Goal: Transaction & Acquisition: Purchase product/service

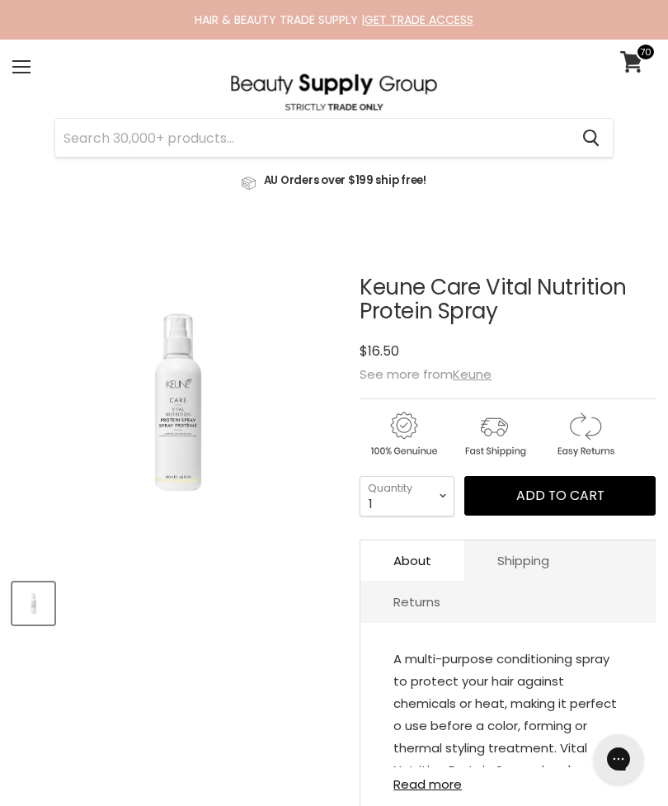
click at [567, 492] on span "Add to cart" at bounding box center [560, 495] width 88 height 19
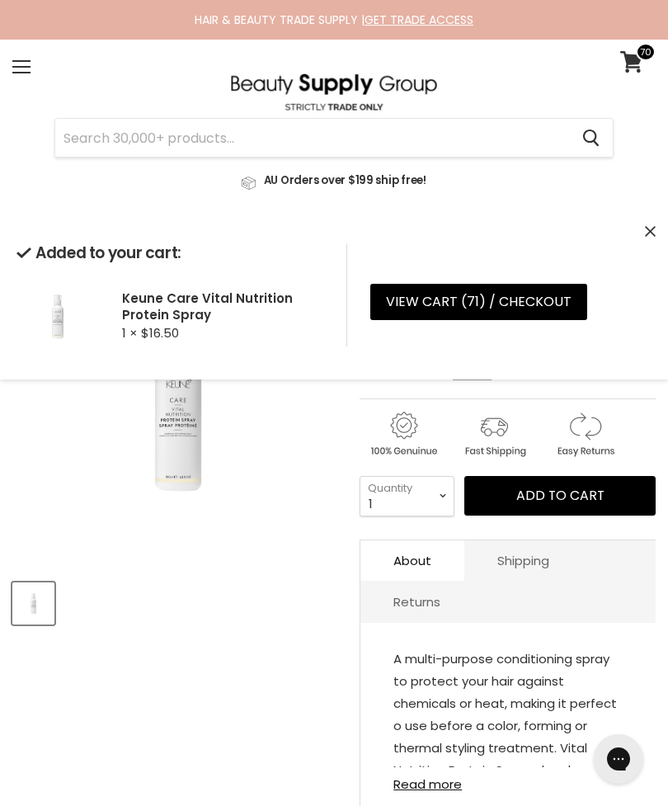
click at [440, 139] on input "Search" at bounding box center [312, 138] width 514 height 38
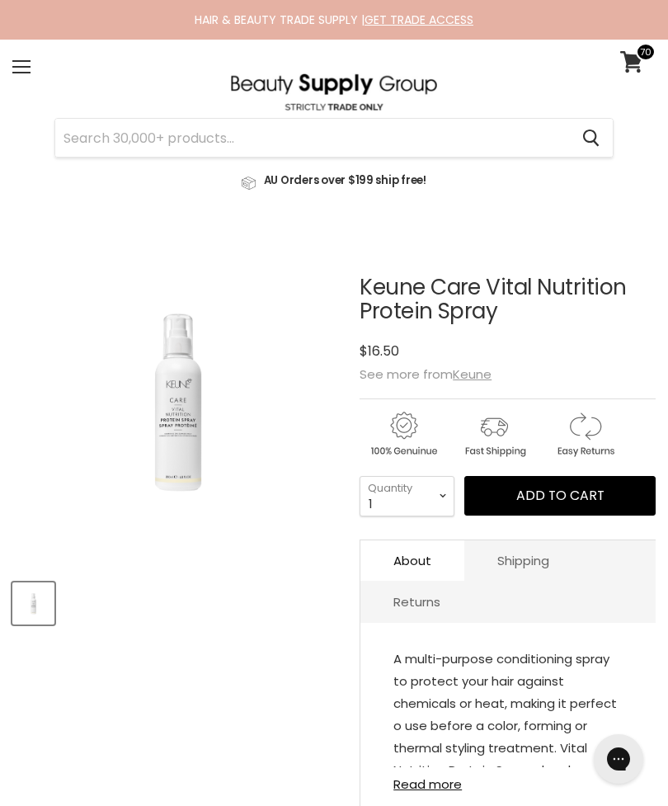
click at [432, 136] on input "Search" at bounding box center [312, 138] width 514 height 38
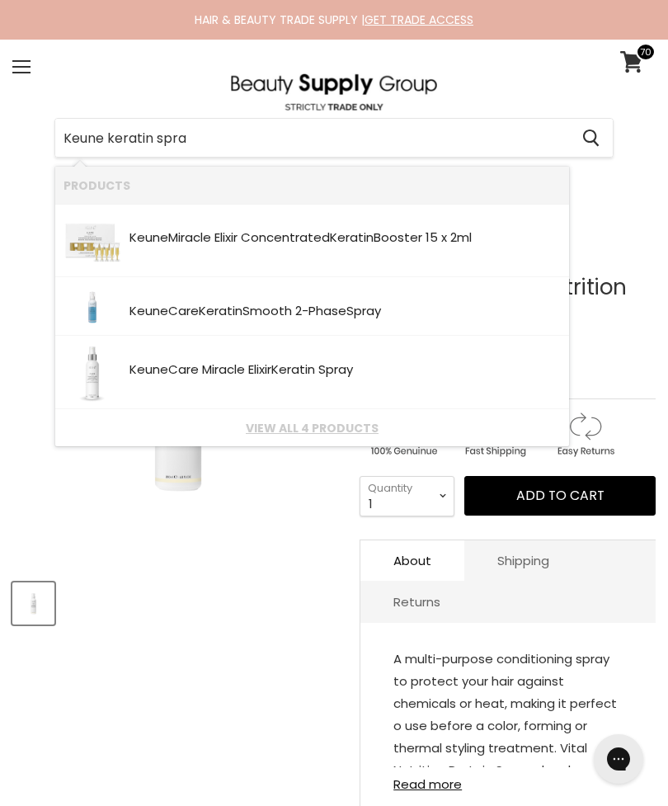
type input "Keune keratin spray"
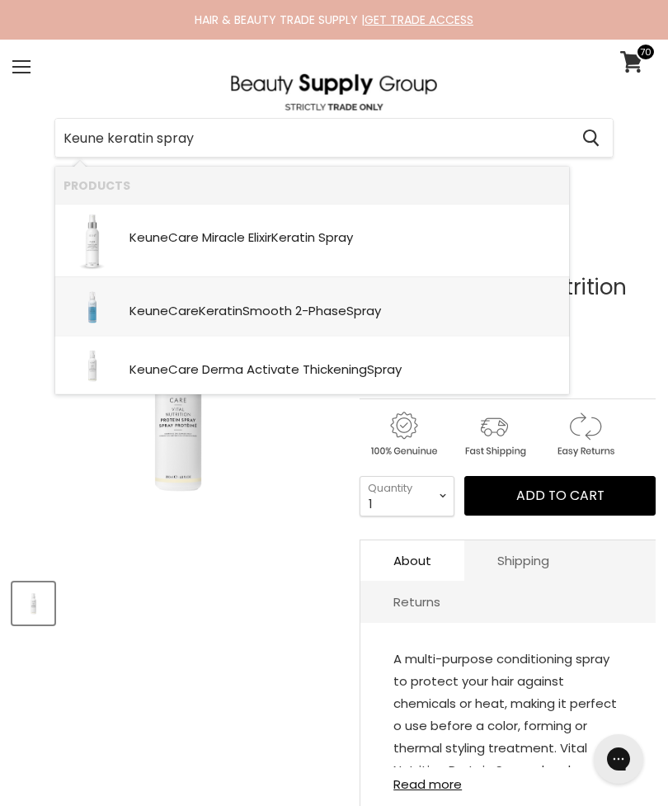
click at [474, 311] on div "Keune Care Keratin Smooth 2-Phase Spray" at bounding box center [344, 312] width 431 height 16
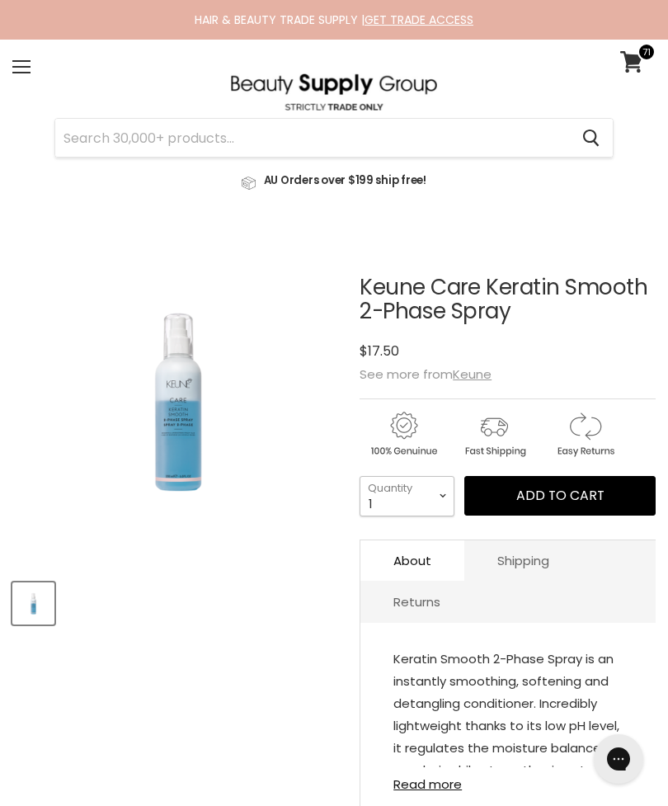
click at [437, 479] on select "1 2 3 4 5 6 7 8 9 10+" at bounding box center [407, 496] width 95 height 40
select select "2"
type input "2"
click at [556, 495] on span "Add to cart" at bounding box center [560, 495] width 88 height 19
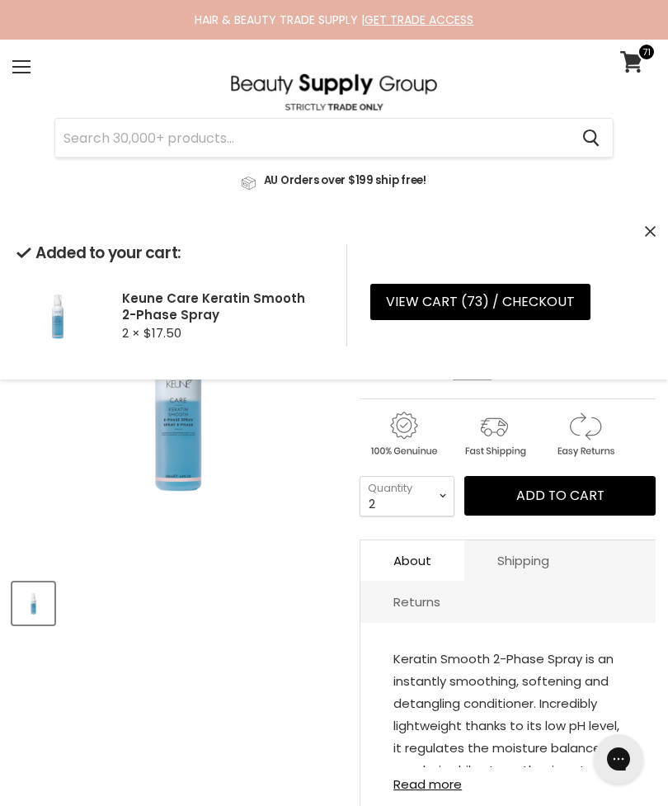
click at [370, 145] on input "Search" at bounding box center [312, 138] width 514 height 38
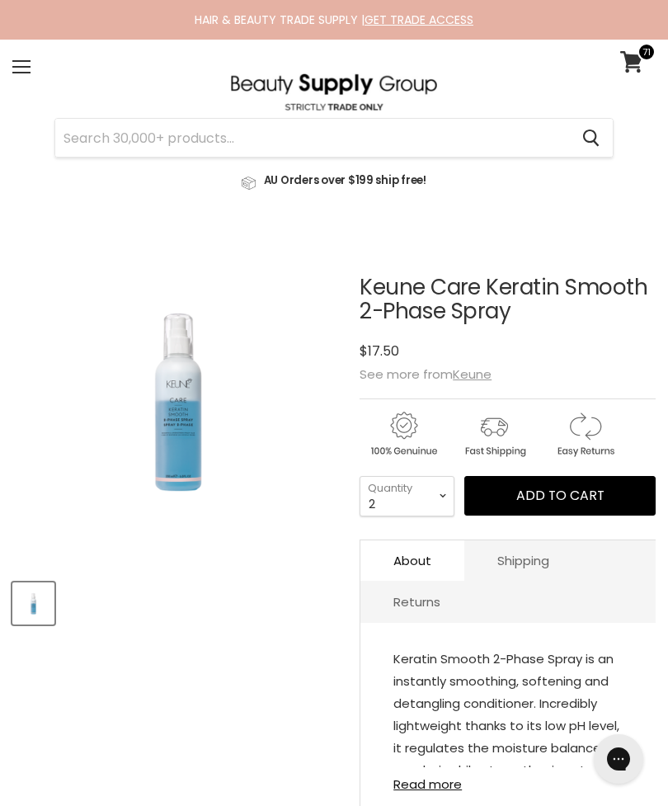
click at [407, 143] on input "Search" at bounding box center [312, 138] width 514 height 38
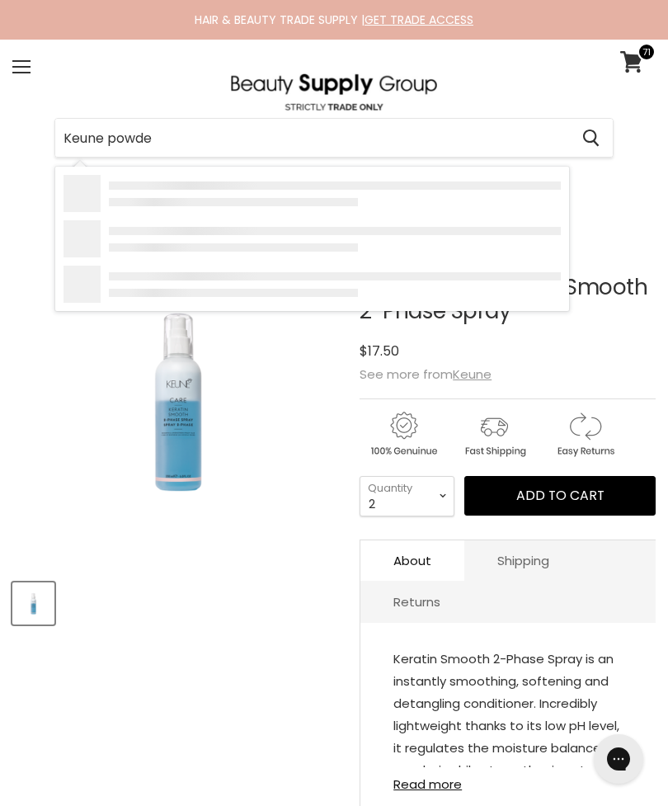
type input "Keune powder"
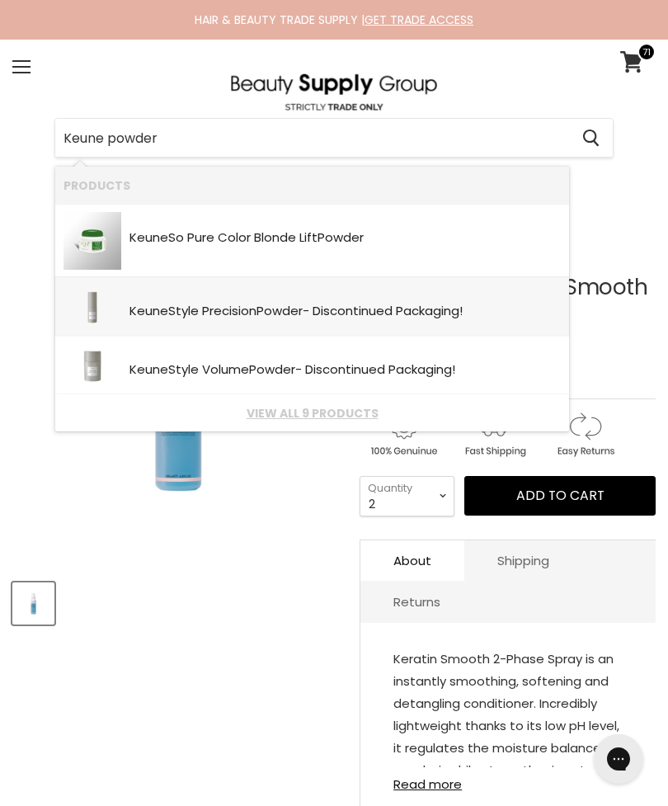
click at [454, 308] on div "Keune Style Precision Powder - Discontinued Packaging!" at bounding box center [344, 312] width 431 height 16
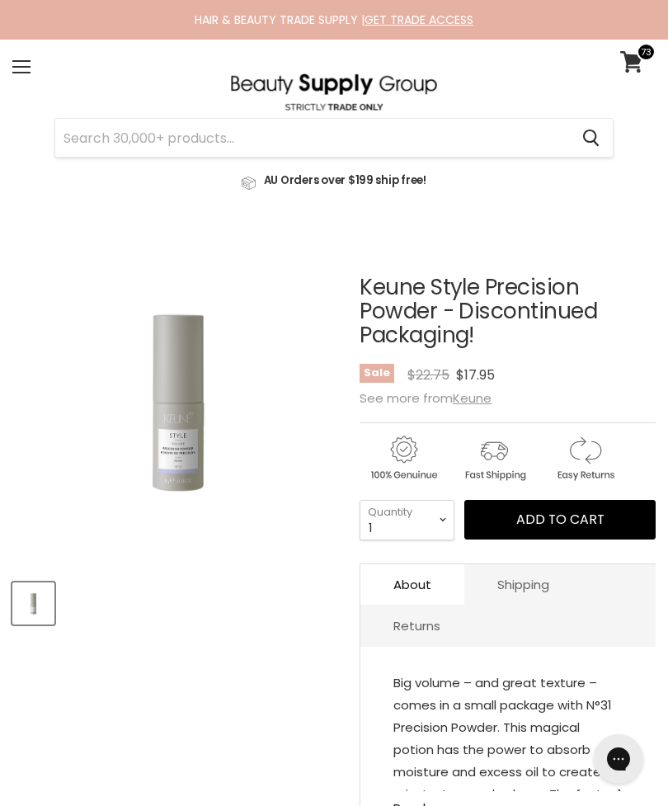
click at [568, 520] on span "Add to cart" at bounding box center [560, 519] width 88 height 19
click at [443, 144] on input "Search" at bounding box center [312, 138] width 514 height 38
click at [416, 149] on input "Search" at bounding box center [312, 138] width 514 height 38
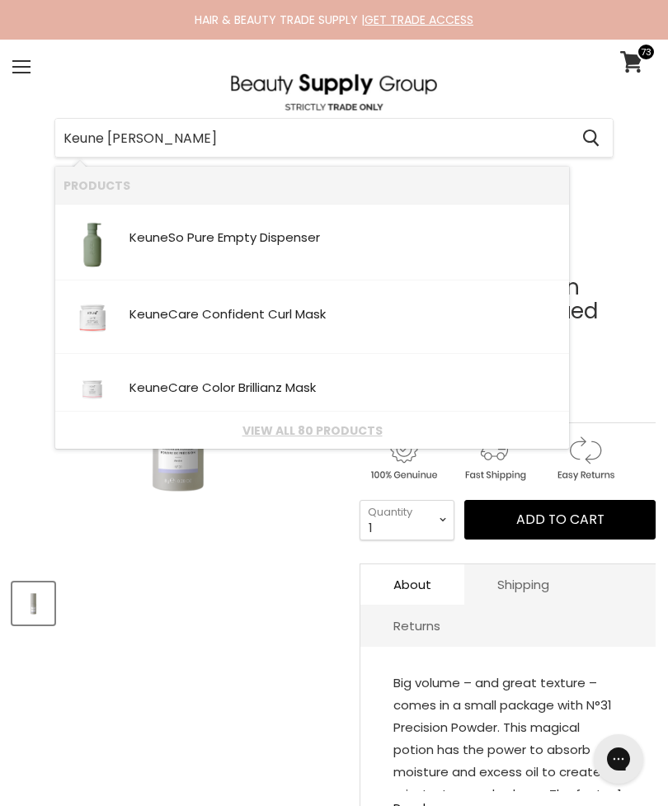
type input "Keune mousse"
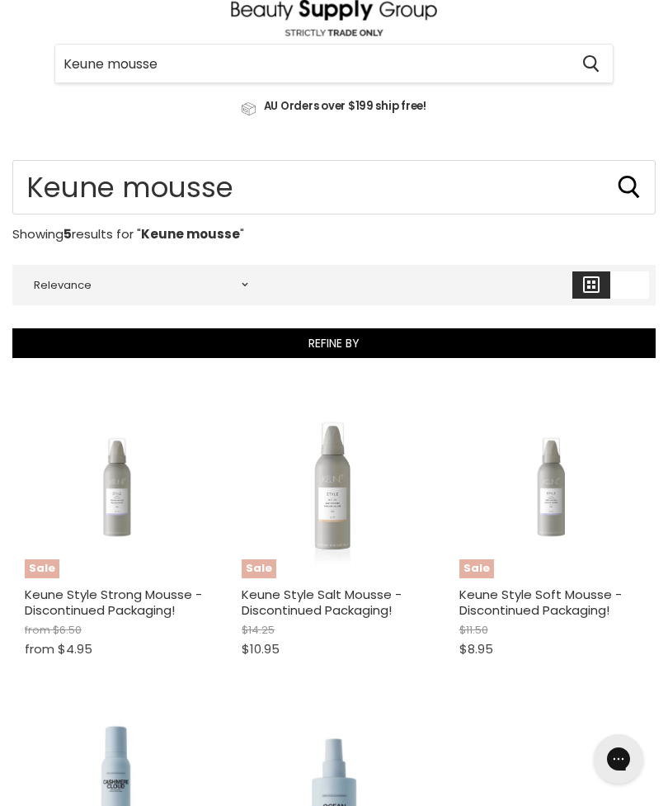
scroll to position [87, 0]
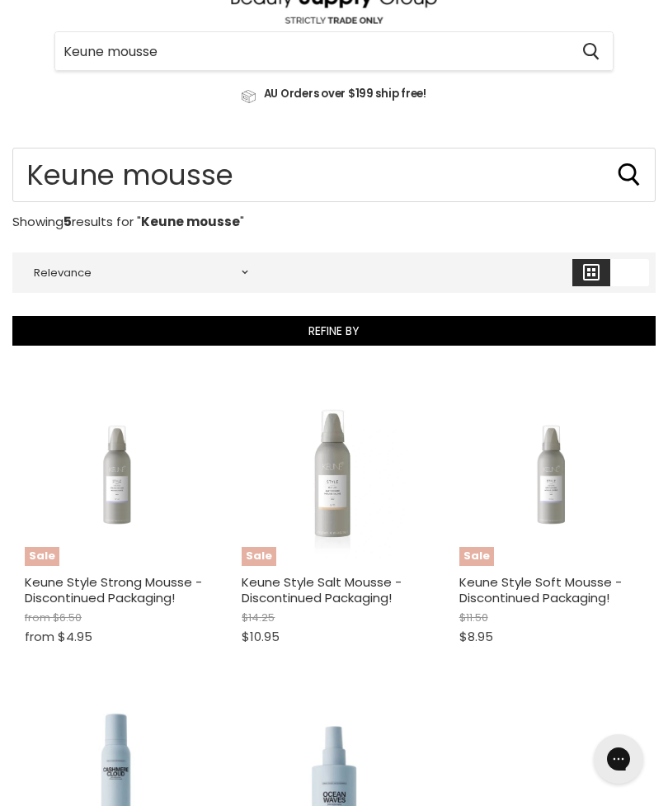
click at [350, 523] on img "Main content" at bounding box center [334, 473] width 184 height 184
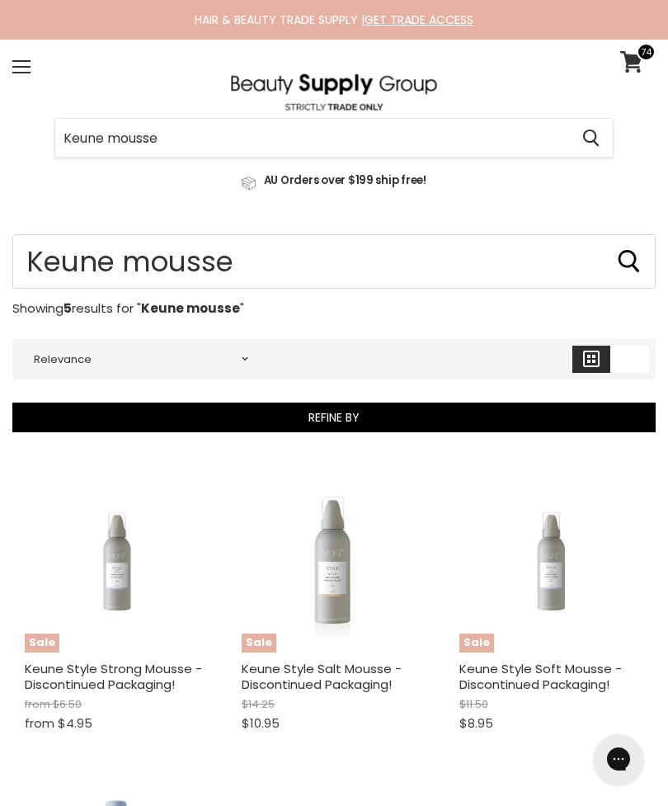
scroll to position [454, 0]
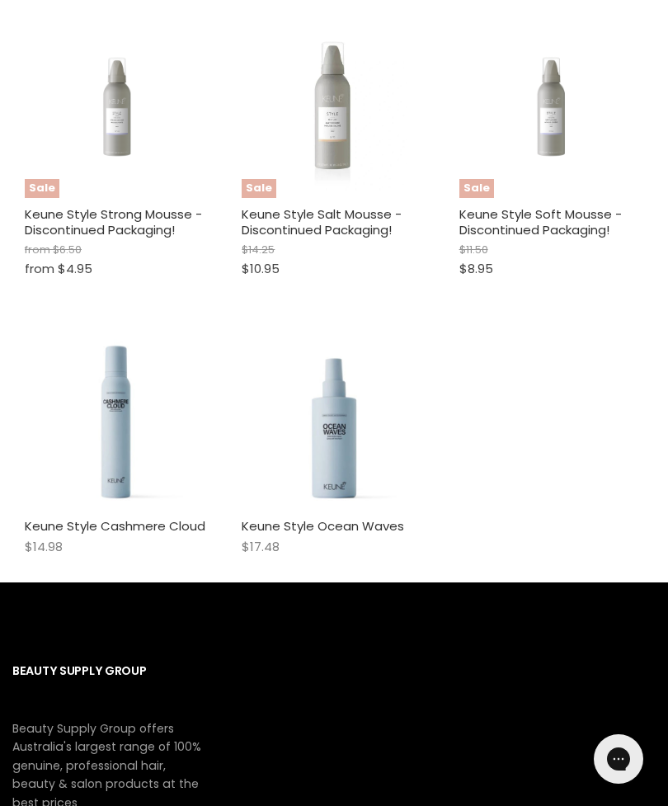
click at [551, 129] on img "Main content" at bounding box center [551, 105] width 184 height 136
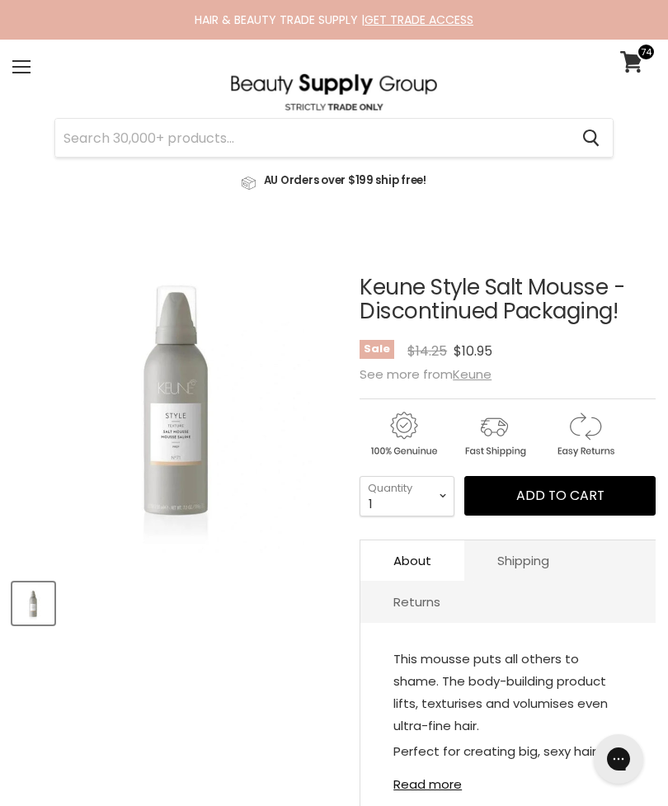
click at [583, 487] on button "Add to cart" at bounding box center [559, 496] width 191 height 40
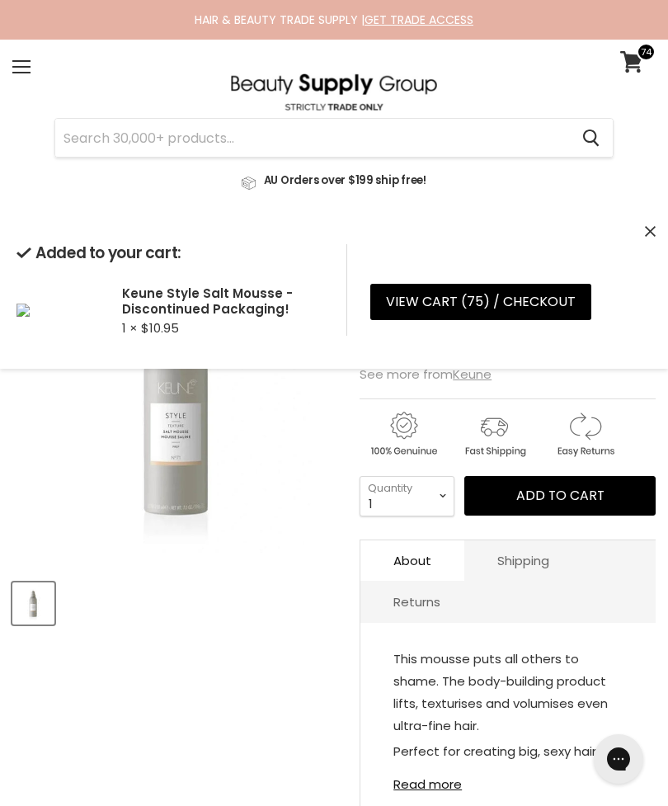
click at [429, 139] on input "Search" at bounding box center [312, 138] width 514 height 38
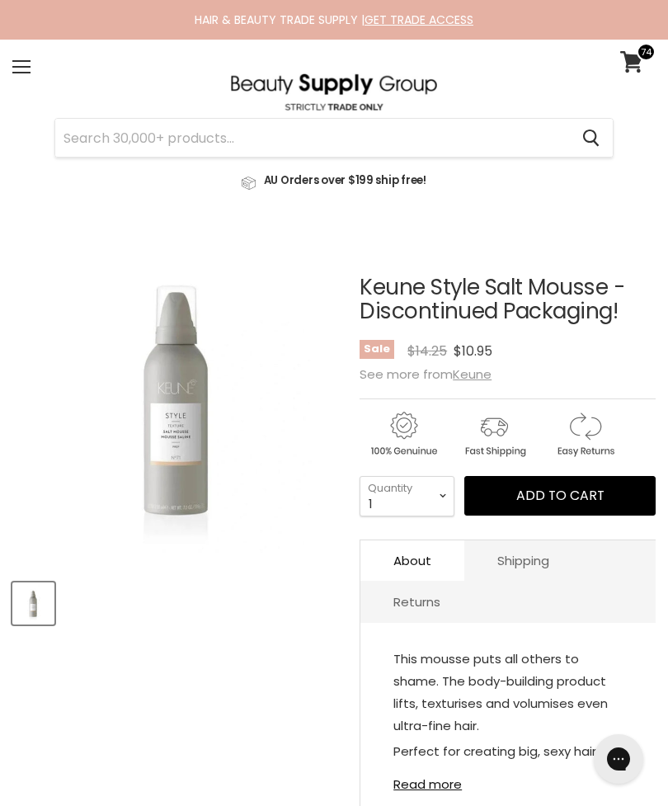
scroll to position [234, 0]
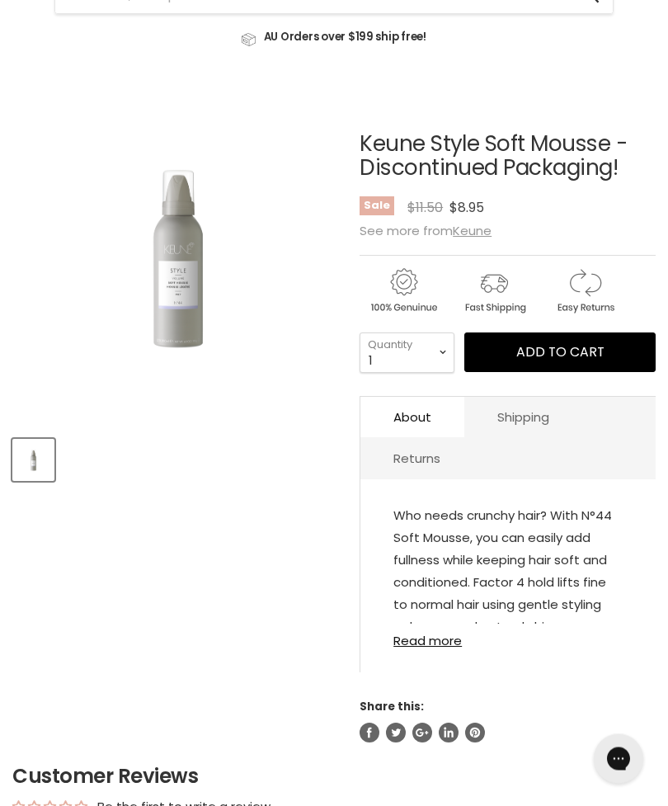
scroll to position [154, 0]
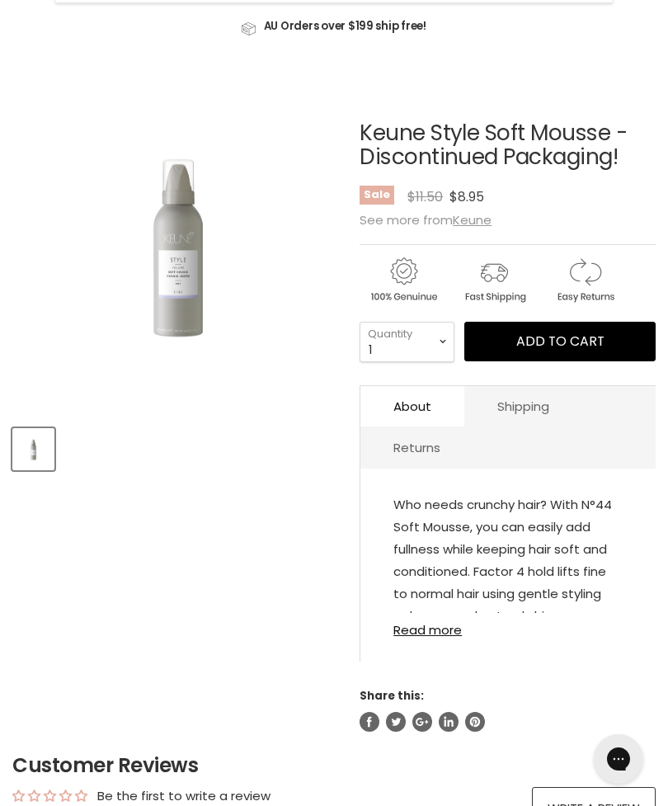
click at [439, 637] on link "Read more" at bounding box center [507, 625] width 229 height 24
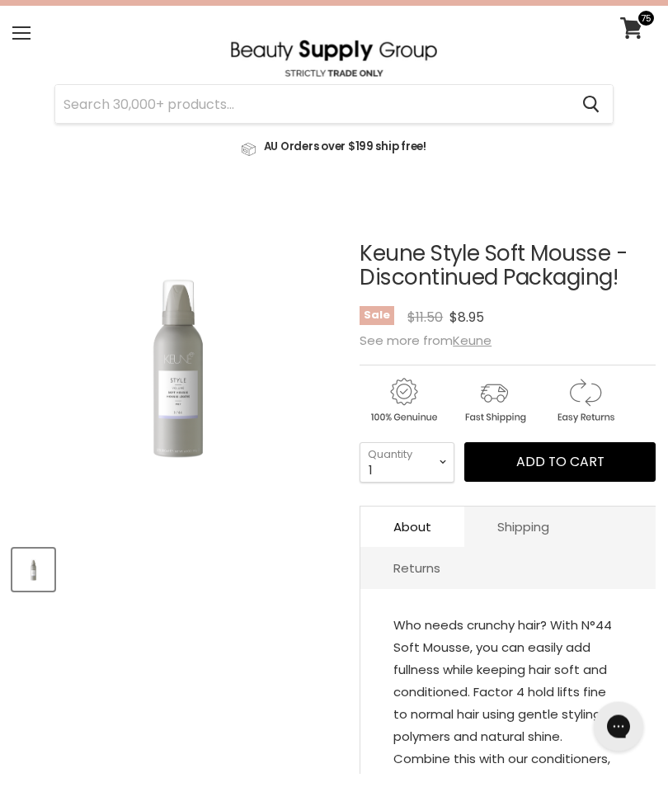
scroll to position [34, 0]
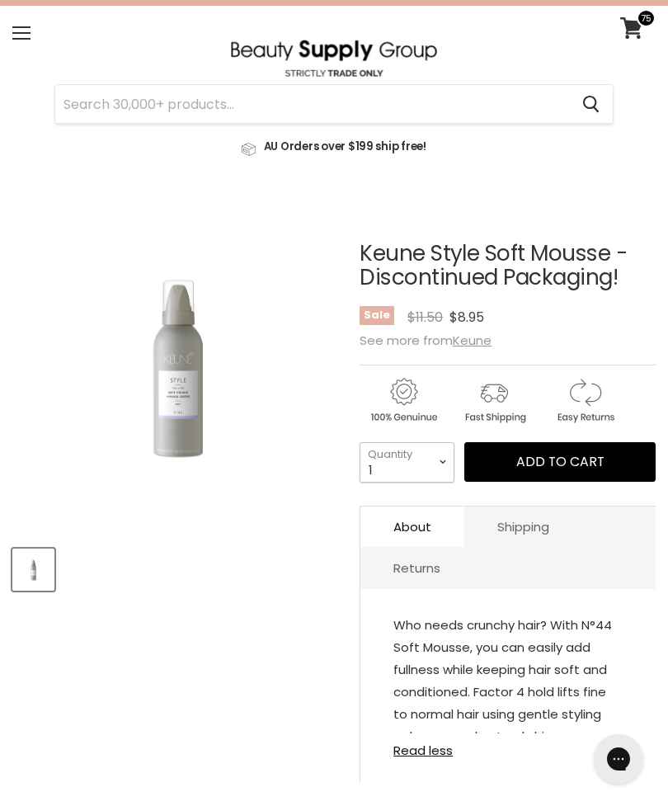
click at [438, 459] on select "1 2 3 4 5 6 7 8 9 10+" at bounding box center [407, 462] width 95 height 40
select select "2"
type input "2"
click at [550, 461] on span "Add to cart" at bounding box center [560, 461] width 88 height 19
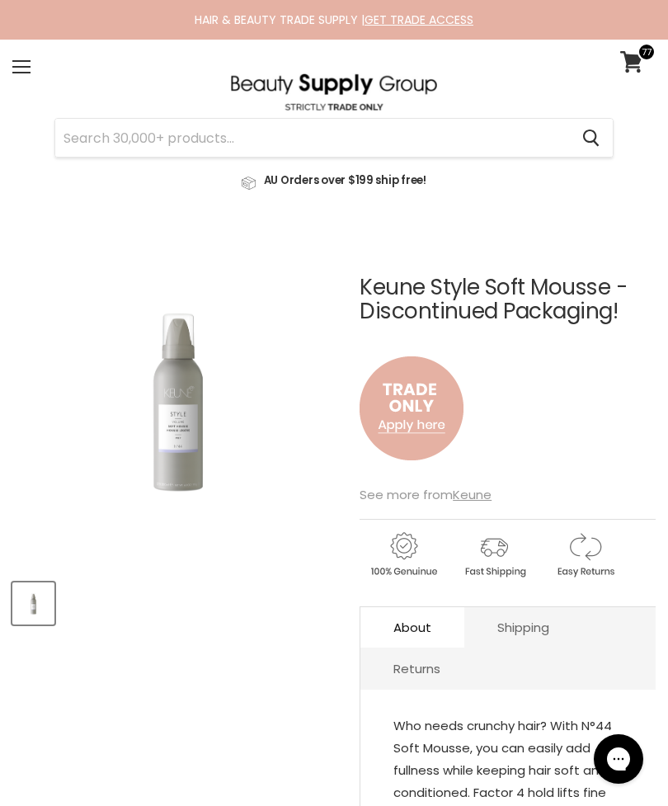
click at [29, 67] on span at bounding box center [21, 67] width 18 height 2
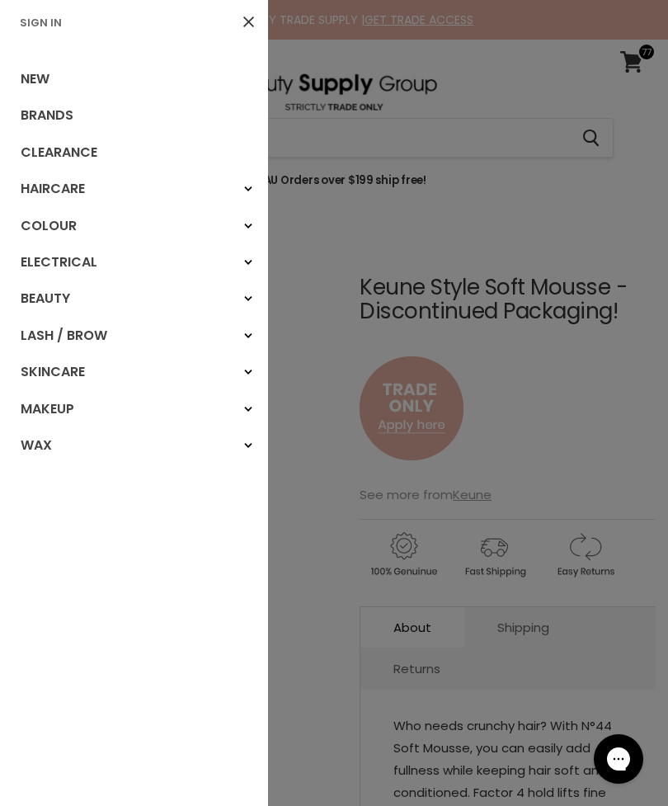
click at [54, 28] on link "Sign In" at bounding box center [40, 23] width 55 height 16
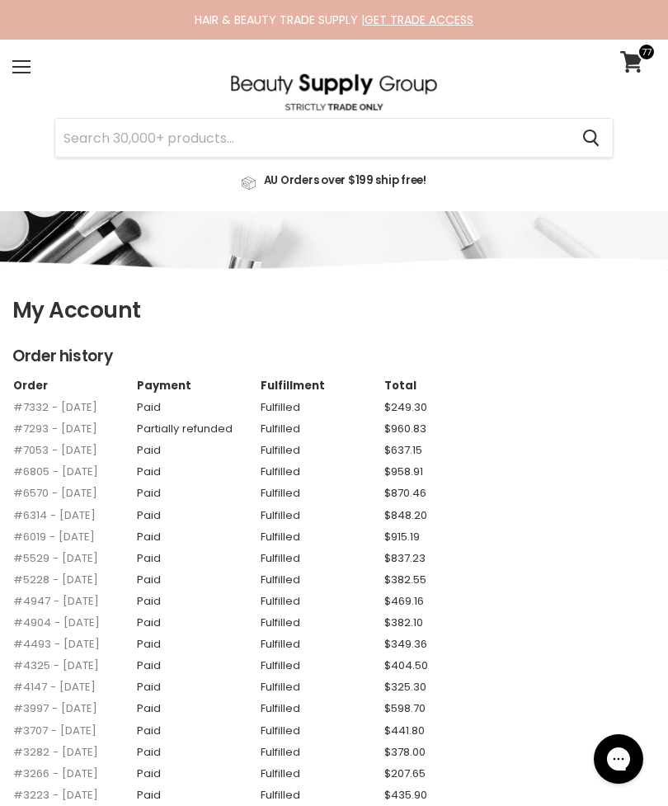
click at [633, 59] on icon at bounding box center [631, 61] width 22 height 21
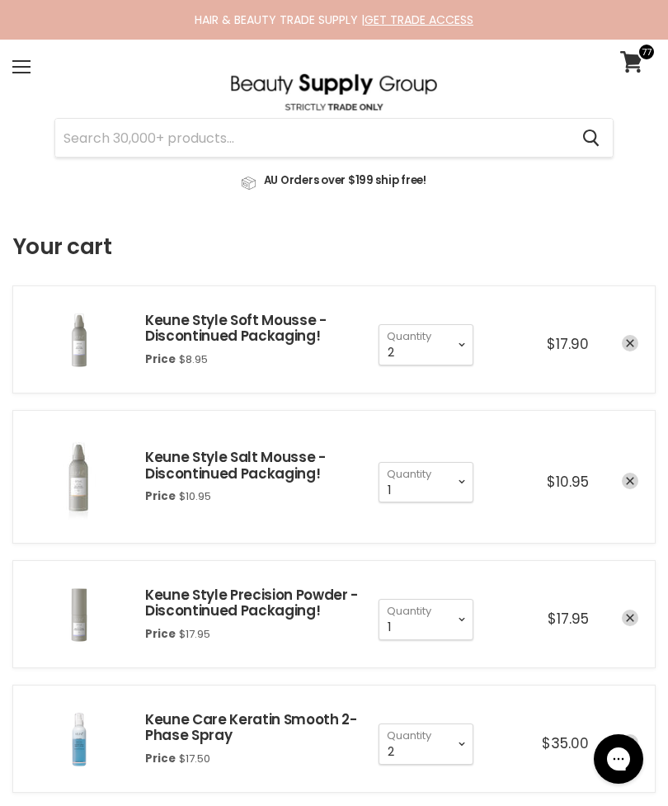
click at [496, 158] on link at bounding box center [333, 176] width 643 height 38
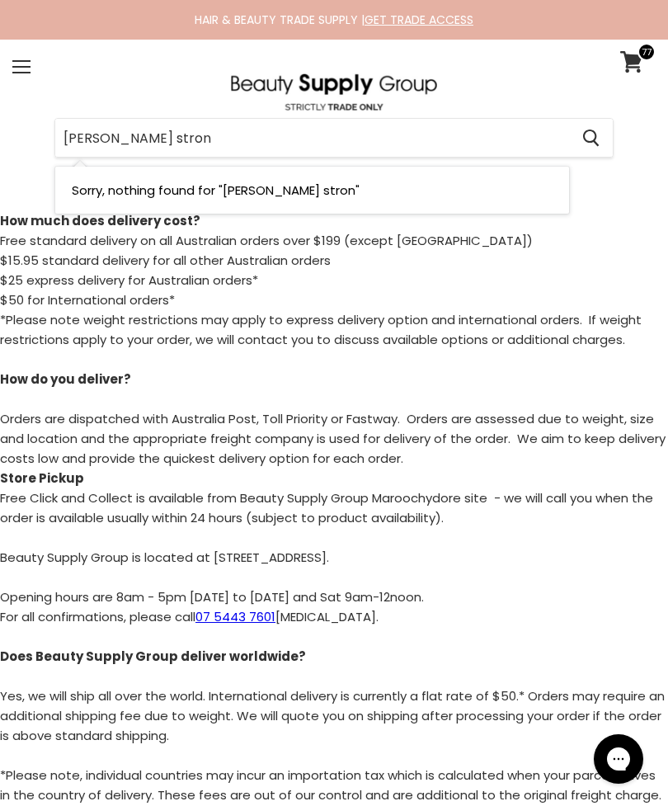
type input "[PERSON_NAME] strong"
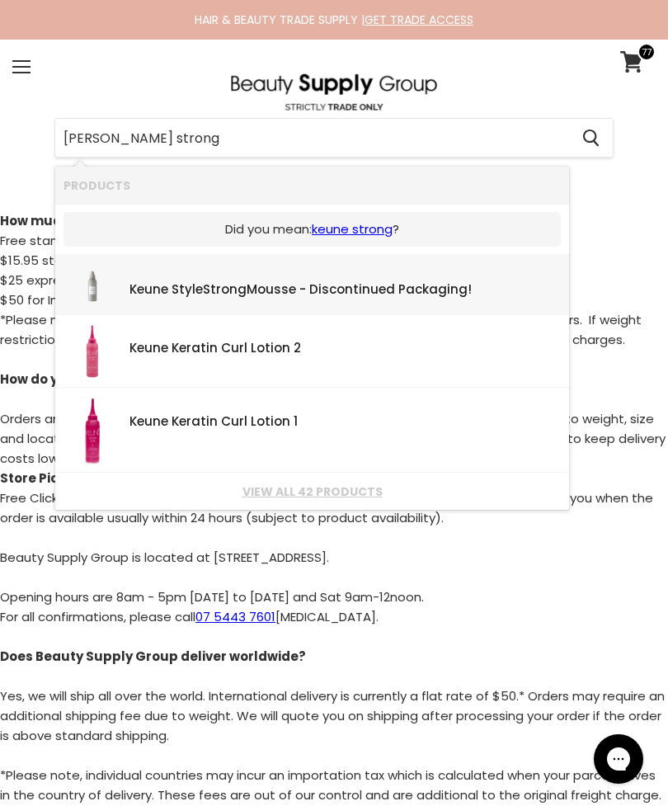
click at [485, 287] on div "Keune Style Strong Mousse - Discontinued Packaging!" at bounding box center [344, 291] width 431 height 16
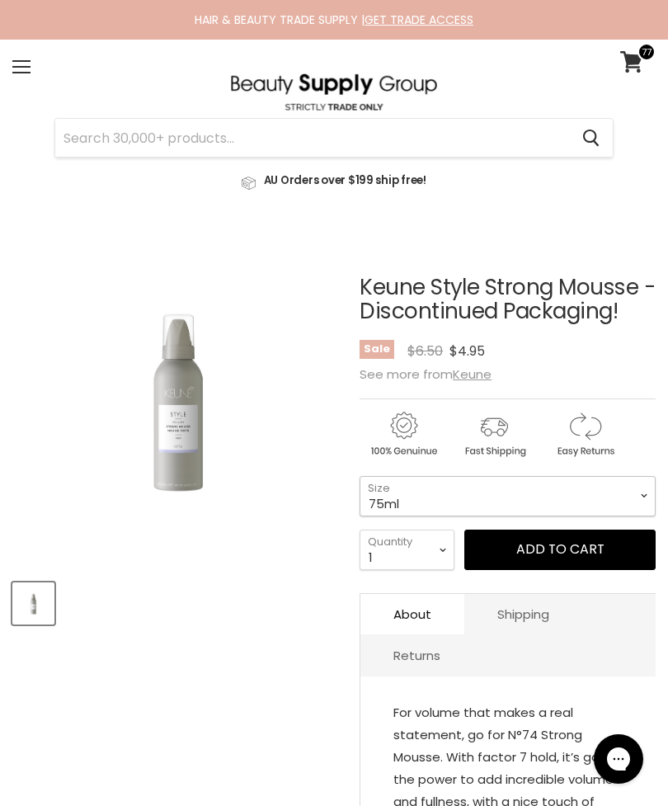
click at [614, 489] on select "75ml 200ml 500ml" at bounding box center [508, 496] width 296 height 40
click at [584, 490] on select "75ml 200ml 500ml" at bounding box center [508, 496] width 296 height 40
select select "200ml"
click at [423, 552] on select "1 2 3 4 5 6 7 8 9 10+" at bounding box center [407, 549] width 95 height 40
select select "2"
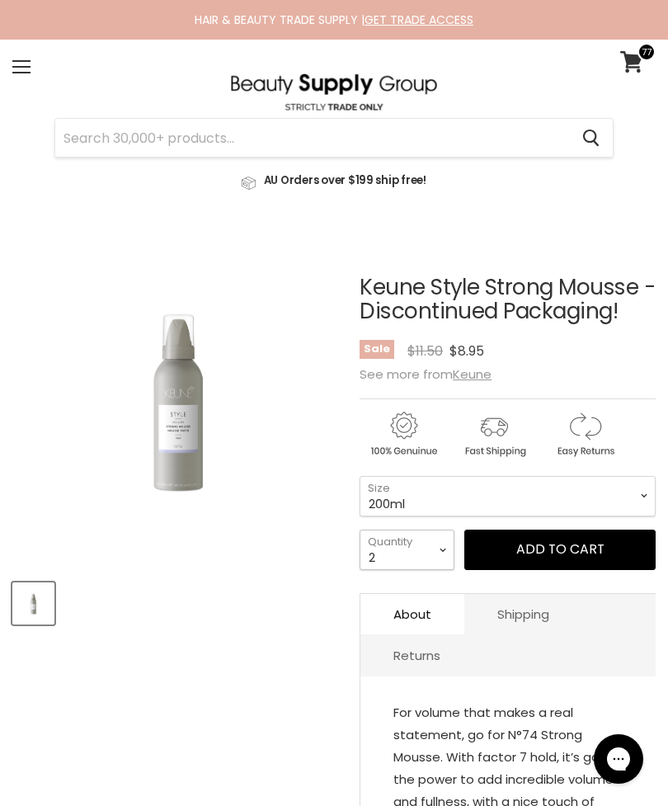
type input "2"
click at [450, 559] on select "1 2 3 4 5 6 7 8 9 10+" at bounding box center [407, 549] width 95 height 40
select select "1"
type input "1"
click at [595, 546] on button "Add to cart" at bounding box center [559, 549] width 191 height 40
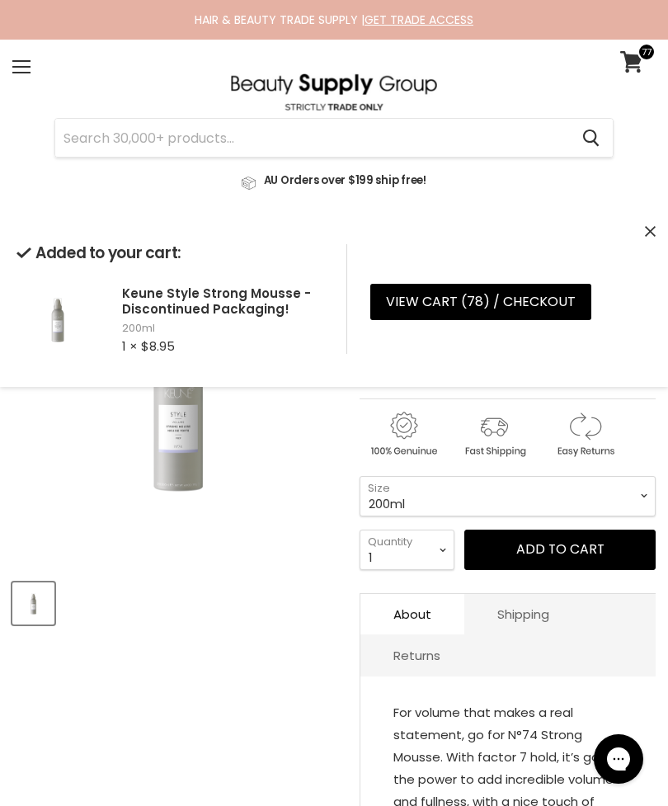
click at [492, 308] on link "View cart ( 78 ) / Checkout" at bounding box center [480, 302] width 221 height 36
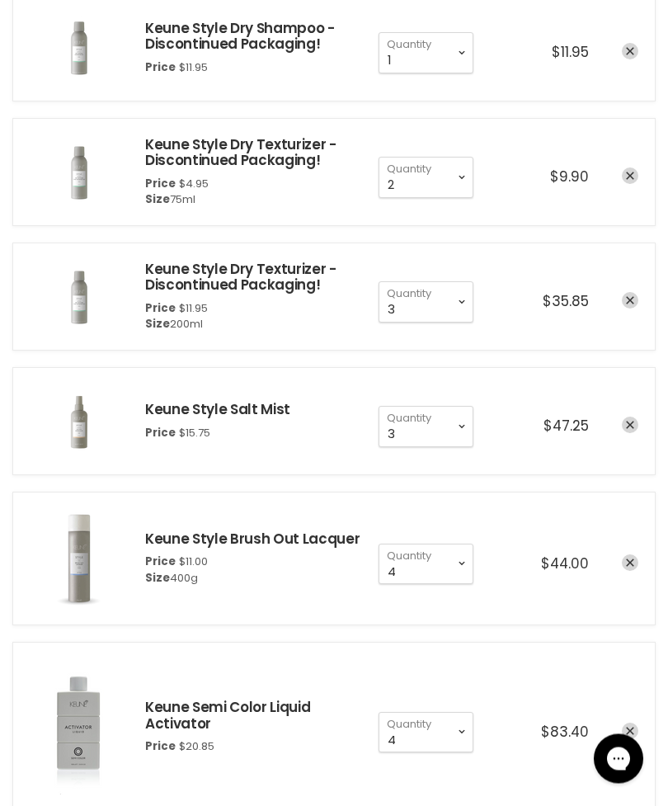
scroll to position [1980, 0]
click at [466, 554] on select "1 2 3 4 5 6 7 8 9 10+" at bounding box center [426, 563] width 95 height 40
select select "2"
type input "2"
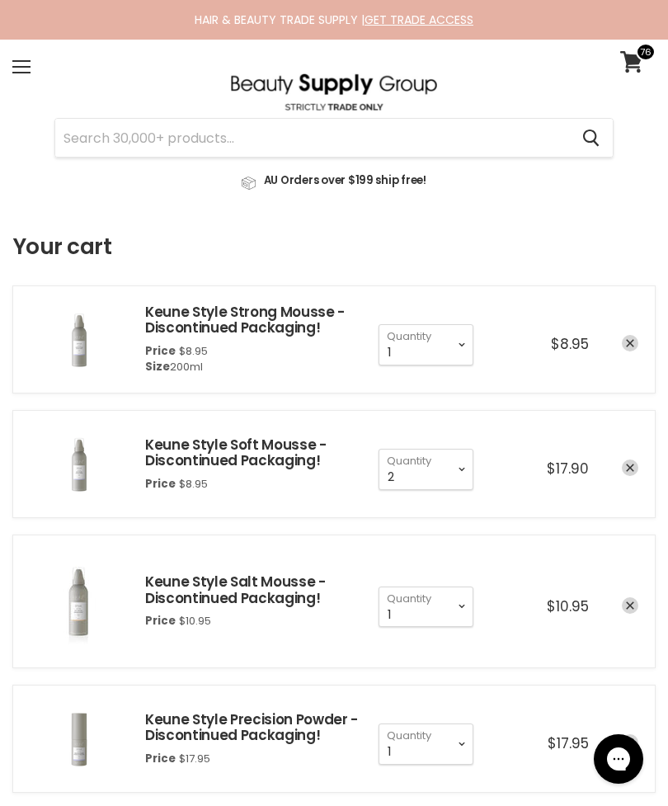
click at [401, 145] on input "Search" at bounding box center [312, 138] width 514 height 38
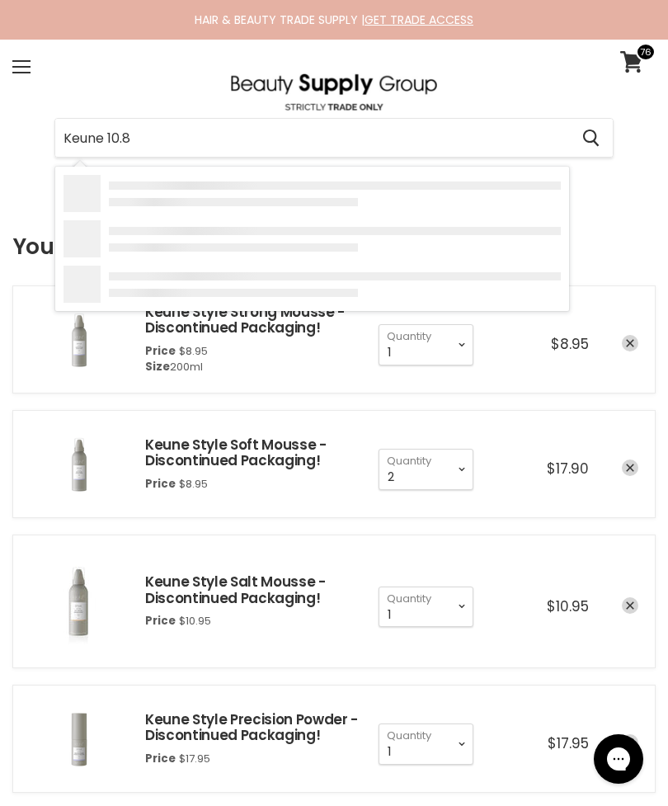
type input "Keune 10.81"
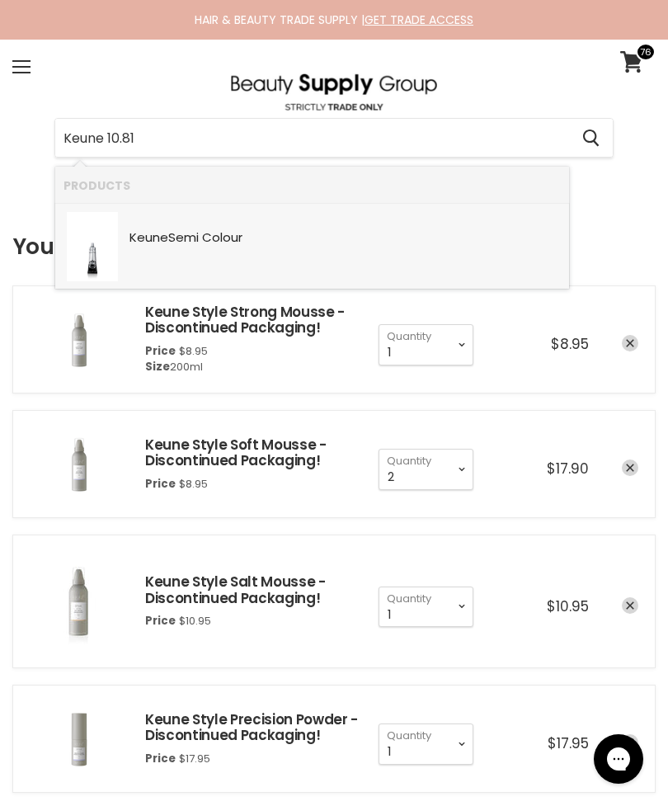
click at [396, 242] on div "Keune Semi Colour" at bounding box center [344, 239] width 431 height 16
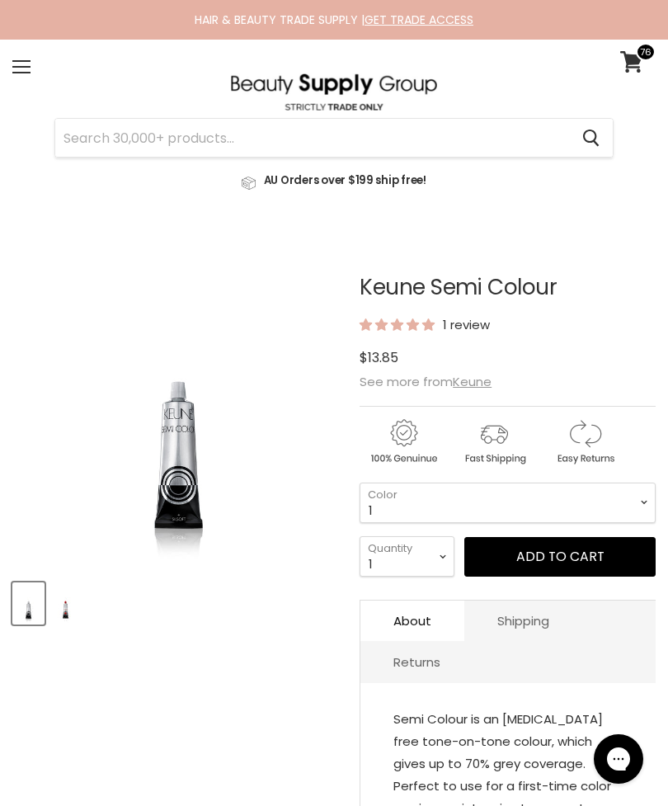
click at [573, 563] on span "Add to cart" at bounding box center [560, 556] width 88 height 19
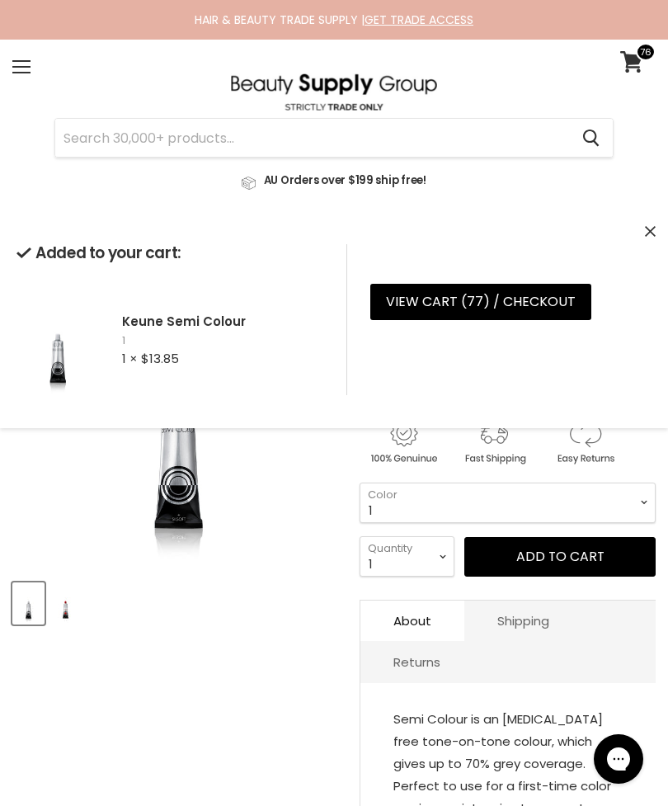
click at [501, 123] on input "Search" at bounding box center [312, 138] width 514 height 38
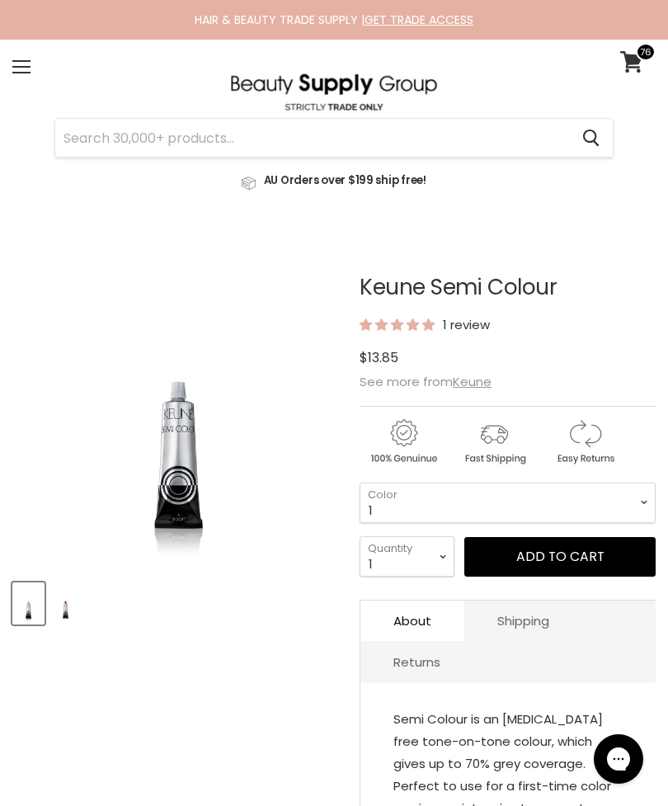
click at [398, 141] on input "Search" at bounding box center [312, 138] width 514 height 38
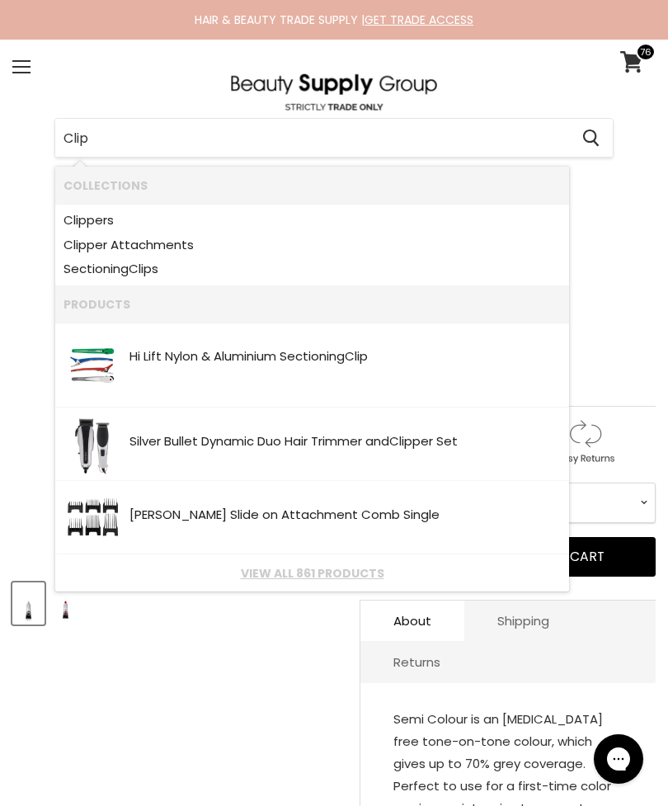
type input "Clips"
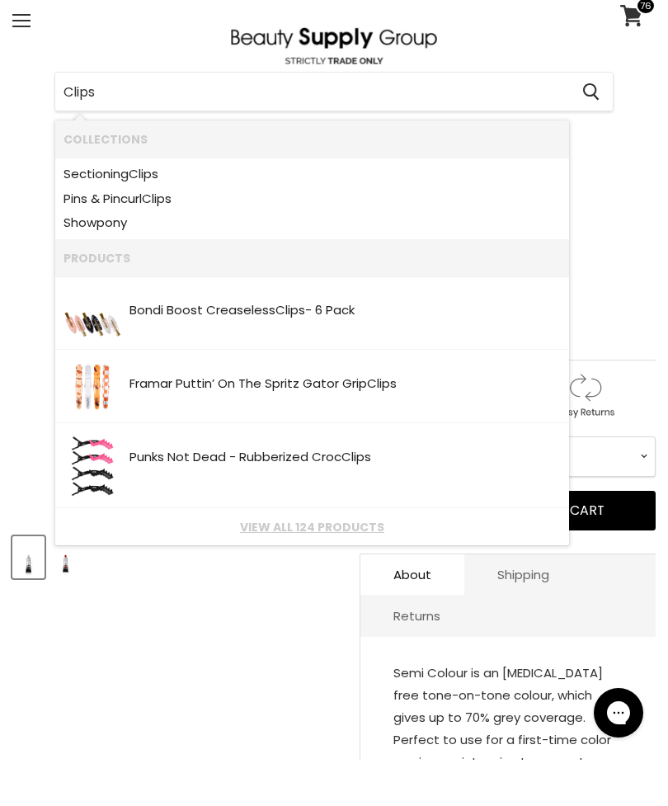
click at [363, 567] on link "View all 124 products" at bounding box center [312, 573] width 497 height 13
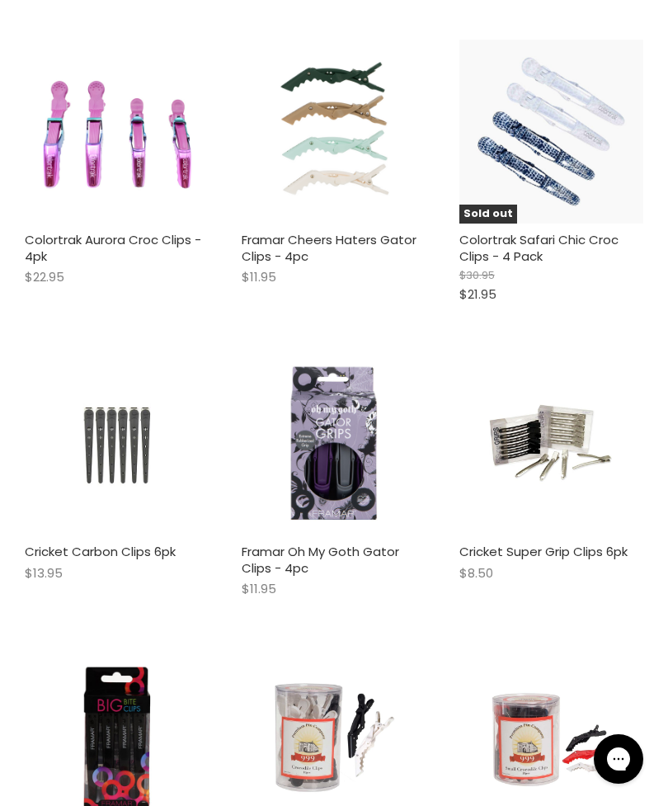
scroll to position [1639, 0]
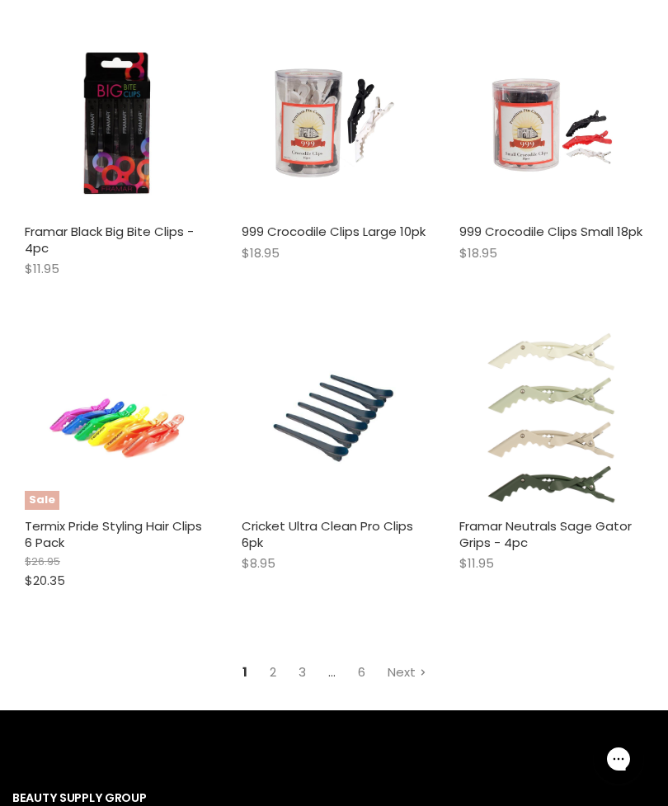
click at [414, 660] on link "Next" at bounding box center [407, 671] width 57 height 29
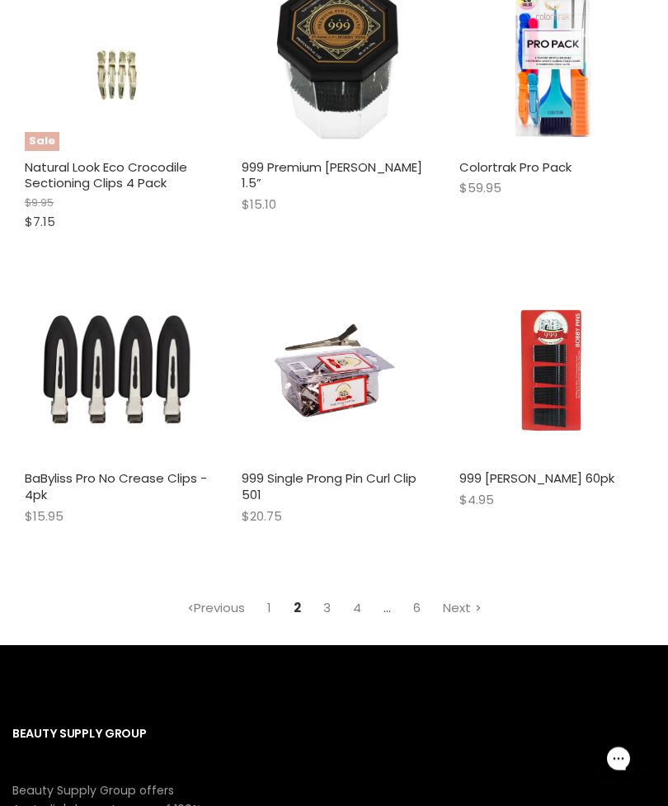
scroll to position [2265, 0]
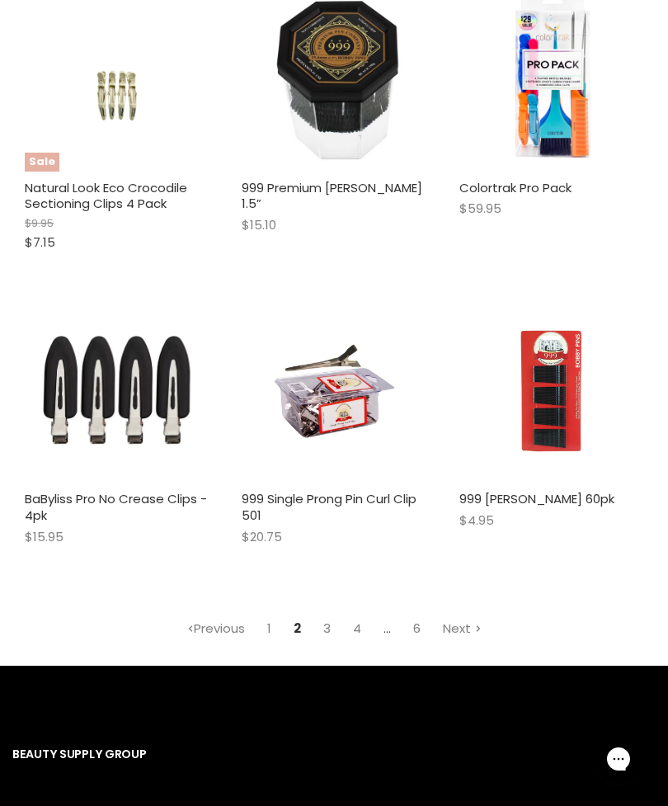
click at [470, 614] on link "Next" at bounding box center [462, 628] width 57 height 29
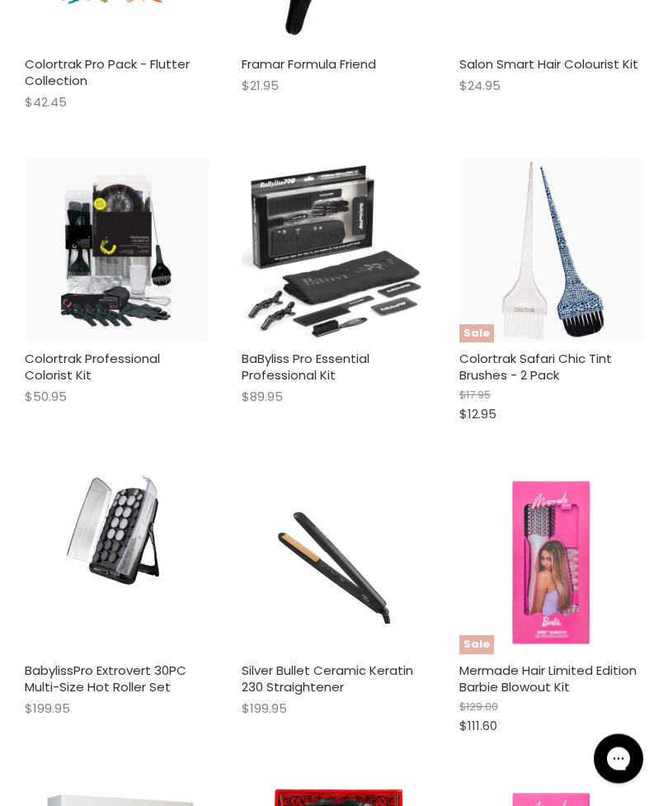
scroll to position [1211, 0]
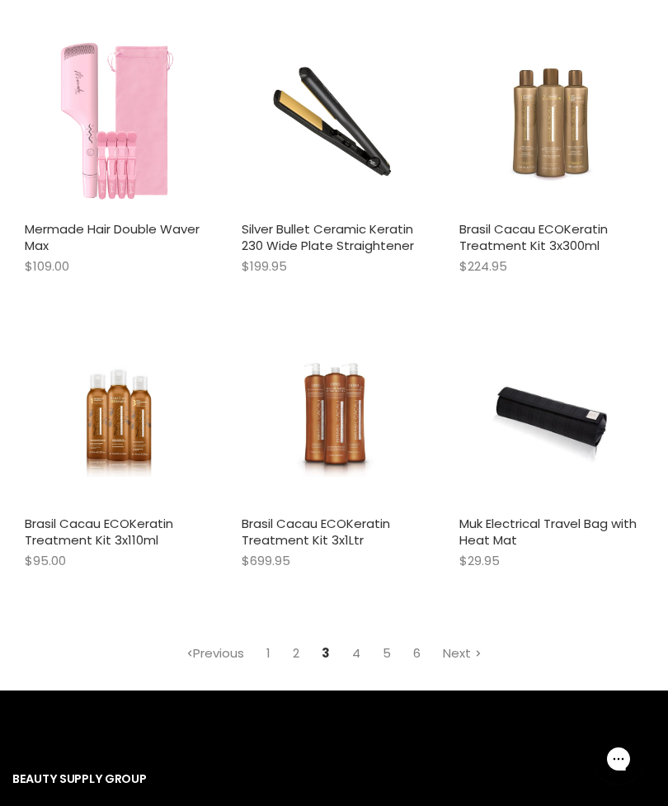
click at [473, 638] on link "Next" at bounding box center [462, 652] width 57 height 29
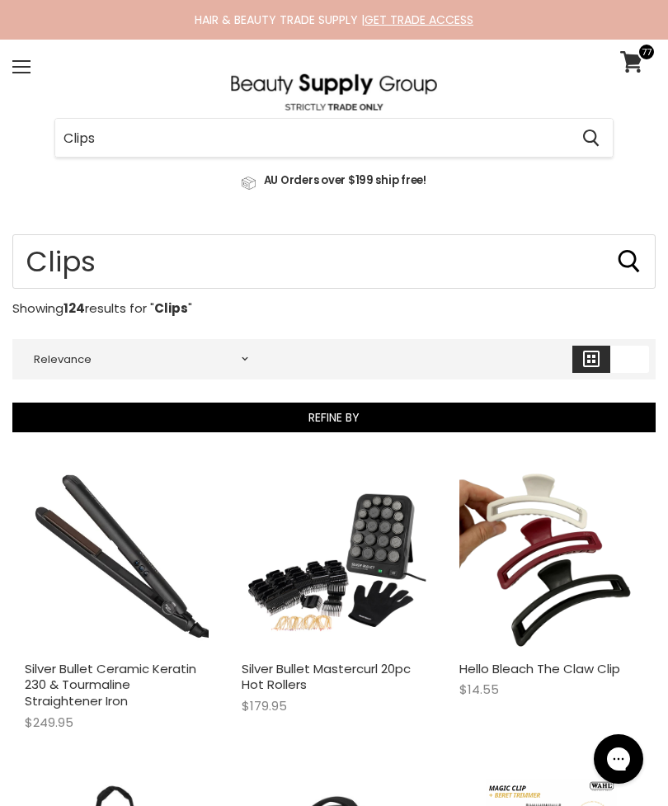
click at [522, 140] on input "Clips" at bounding box center [312, 138] width 514 height 38
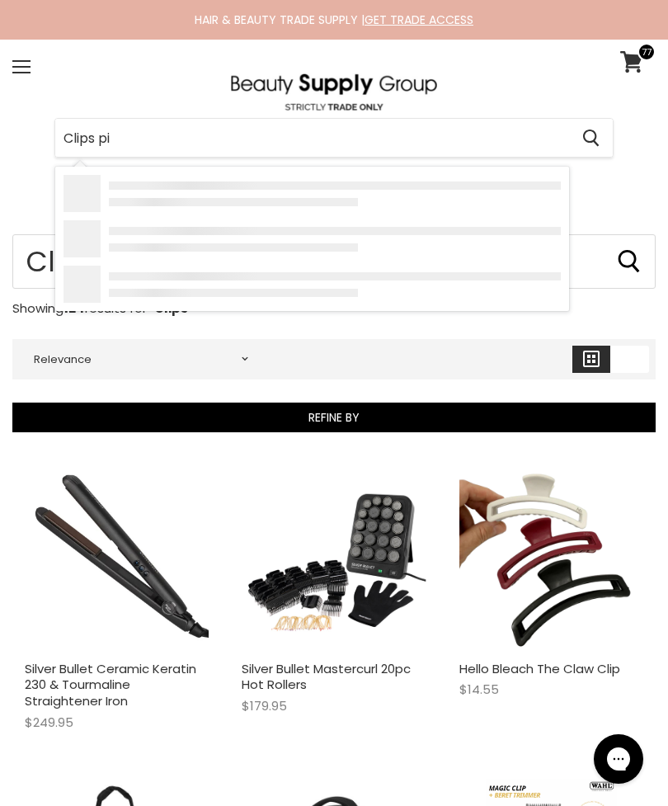
type input "Clips pin"
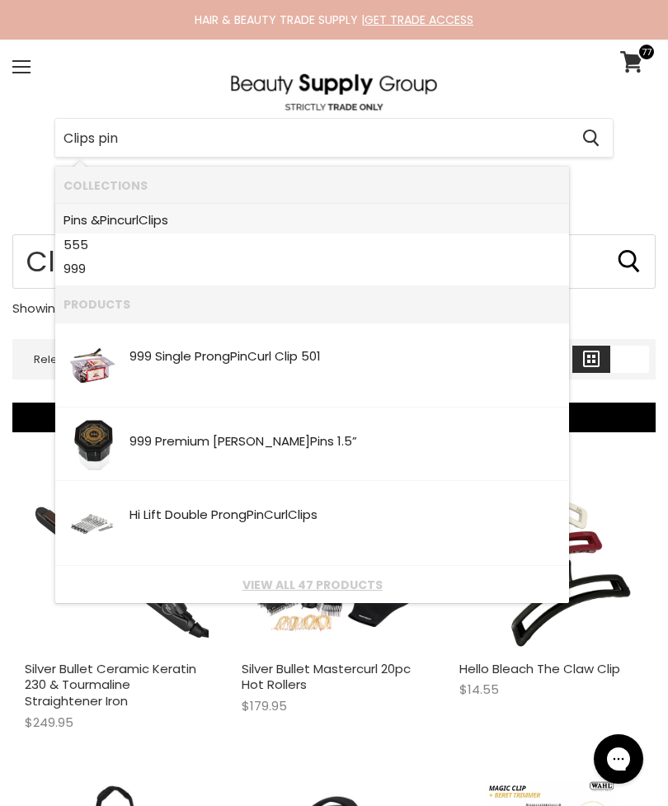
click at [122, 223] on link "Pin s & Pin curl Clips" at bounding box center [312, 220] width 497 height 25
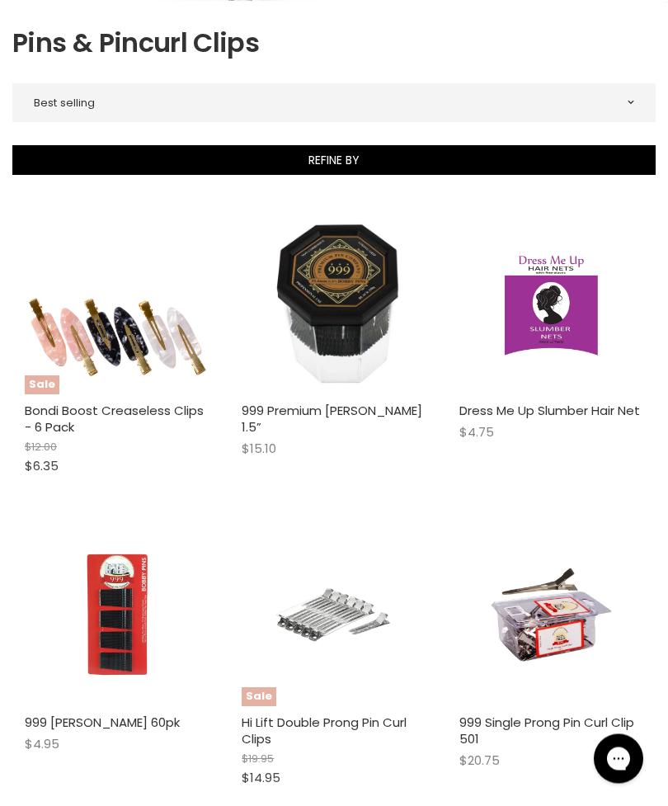
scroll to position [275, 0]
click at [350, 612] on img "Main content" at bounding box center [334, 614] width 123 height 184
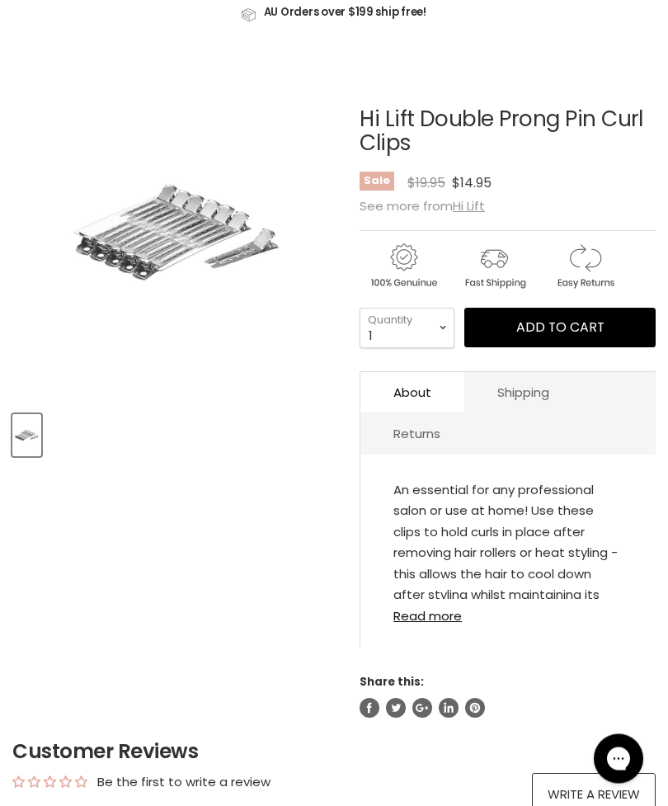
scroll to position [179, 0]
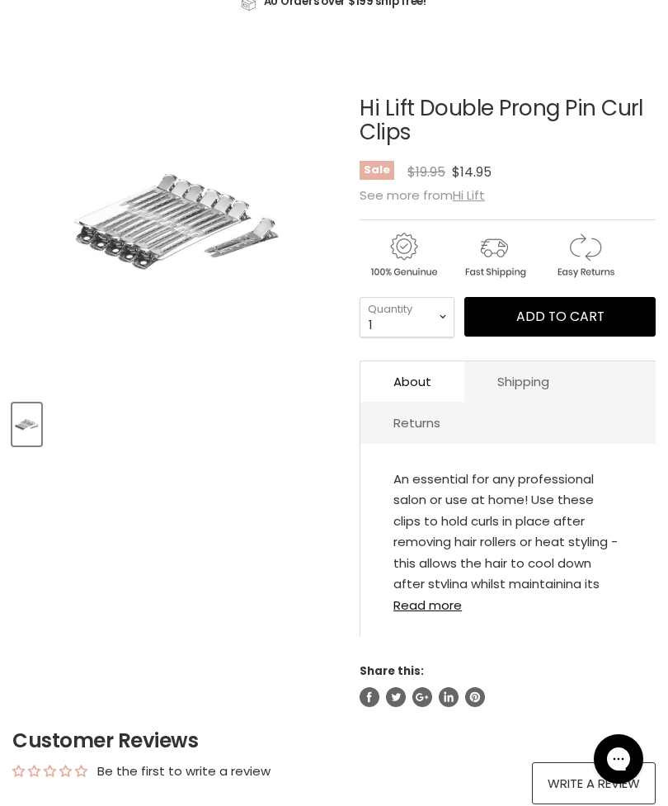
click at [446, 611] on link "Read more" at bounding box center [507, 600] width 229 height 24
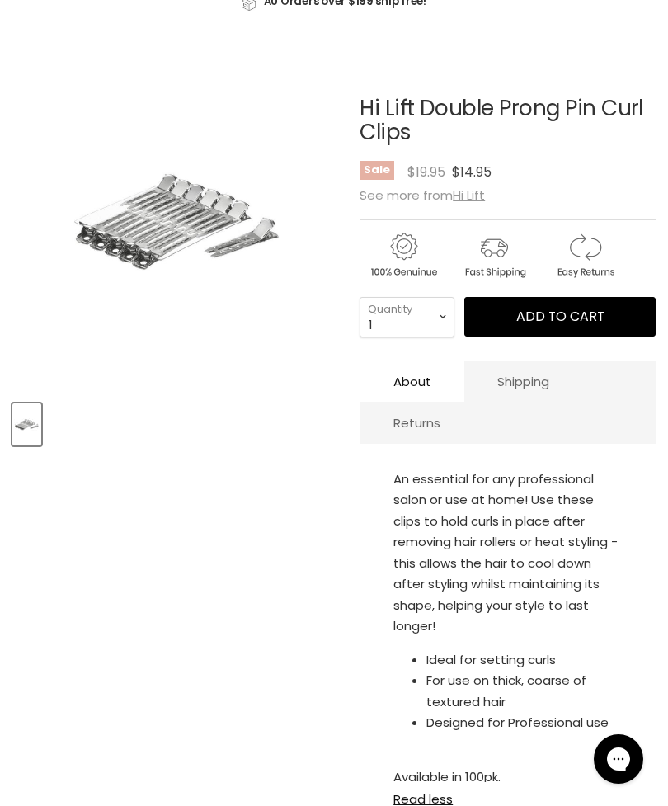
click at [626, 324] on button "Add to cart" at bounding box center [559, 317] width 191 height 40
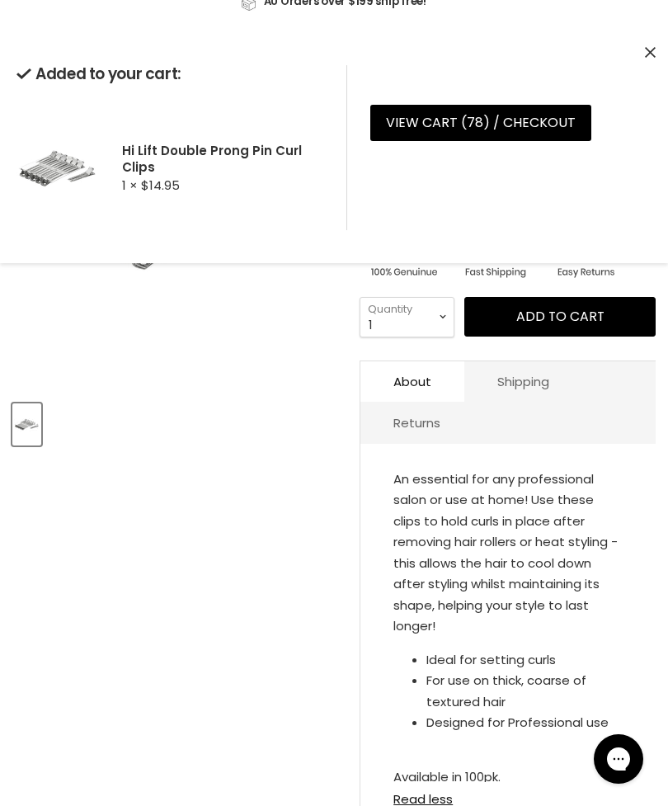
click at [646, 49] on icon "Close" at bounding box center [650, 52] width 11 height 11
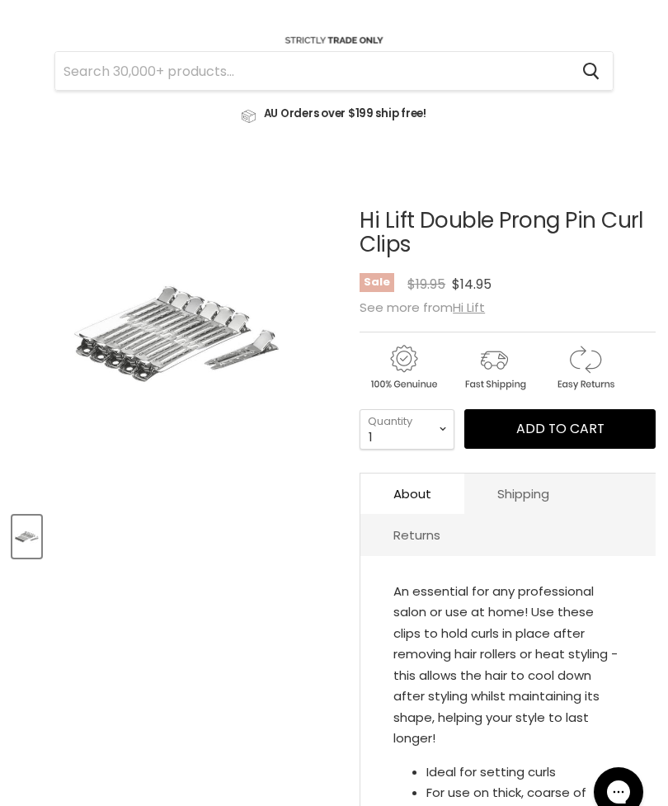
scroll to position [0, 0]
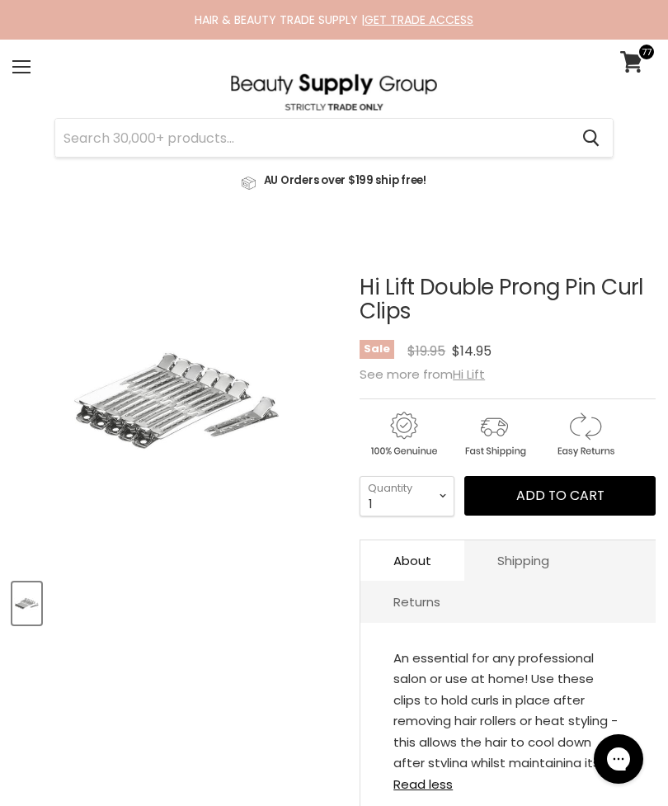
click at [626, 65] on icon at bounding box center [631, 61] width 23 height 21
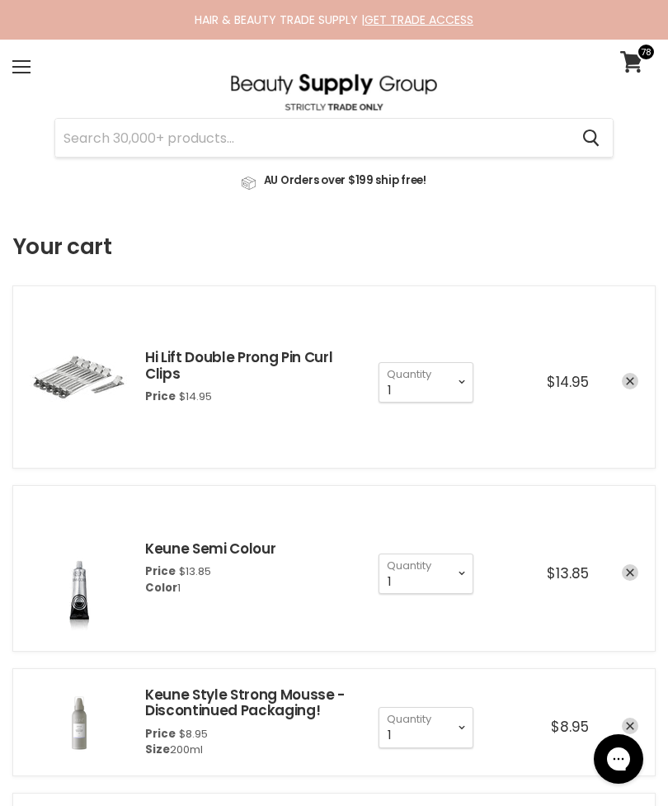
click at [436, 19] on link "GET TRADE ACCESS" at bounding box center [419, 20] width 109 height 16
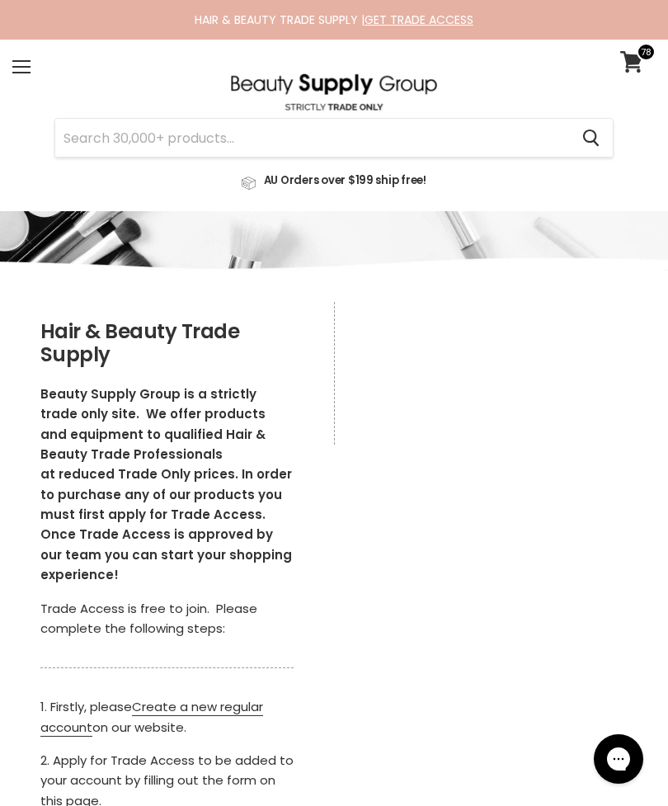
click at [632, 63] on icon at bounding box center [631, 61] width 22 height 21
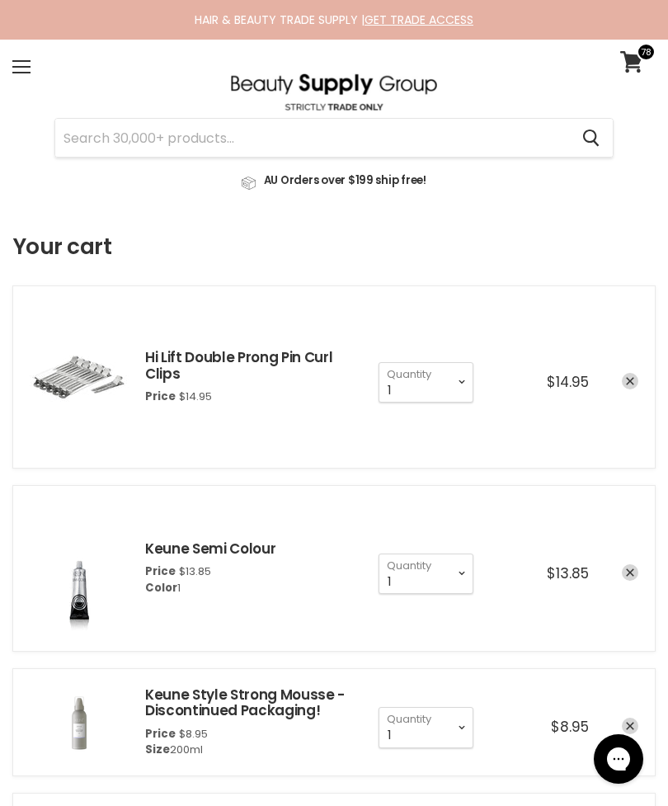
click at [429, 132] on input "Search" at bounding box center [312, 138] width 514 height 38
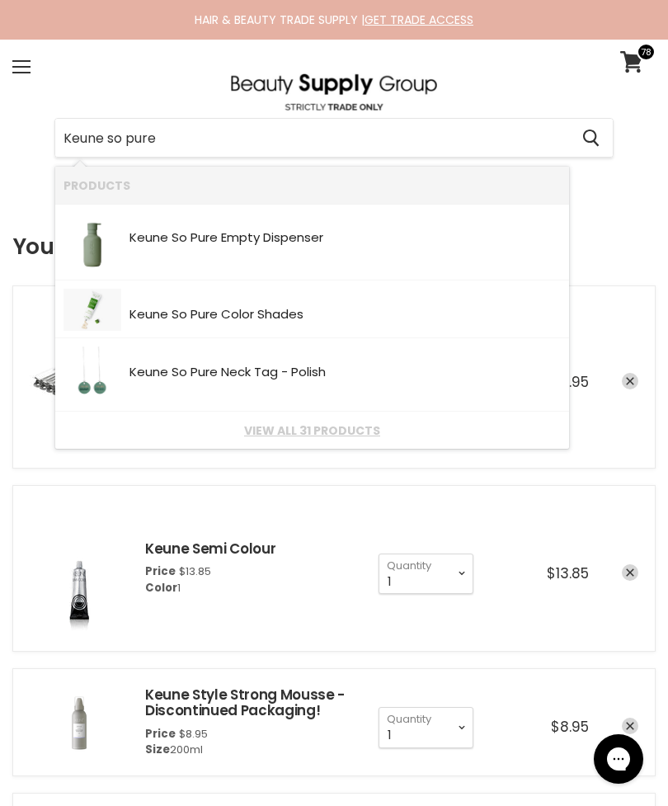
type input "Keune so pure"
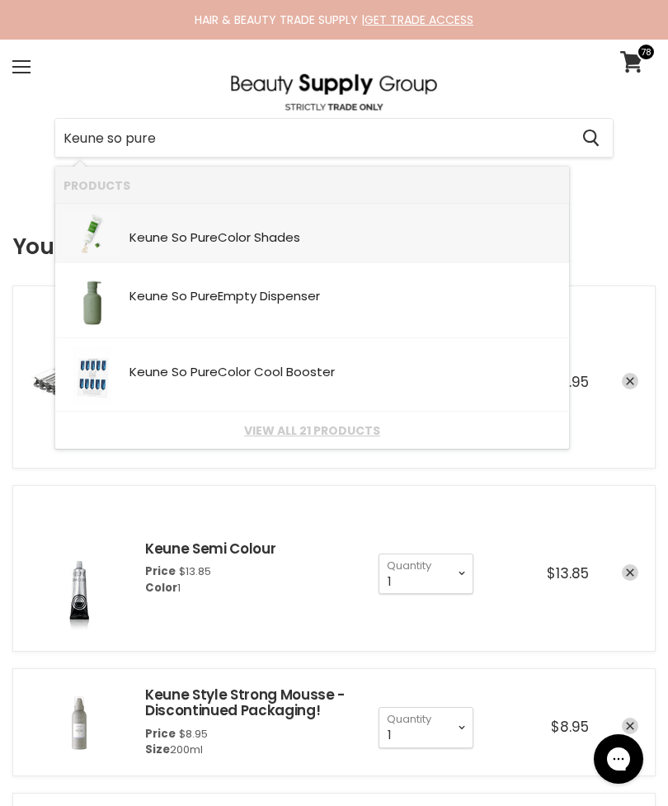
click at [454, 231] on div "Keune So Pure Color Shades" at bounding box center [344, 239] width 431 height 16
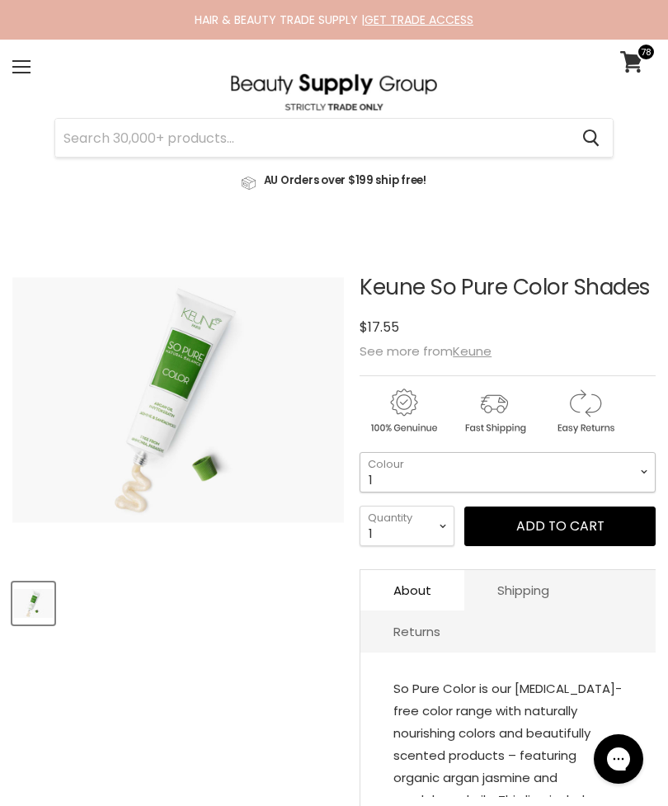
click at [548, 468] on select "1 3 3.76 4 4.00 4.15 4.3 4.37 4.45 5 5.11 5.14 5.31 5.23 5.35" at bounding box center [508, 472] width 296 height 40
click at [567, 468] on select "1 3 3.76 4 4.00 4.15 4.3 4.37 4.45 5 5.11 5.14 5.31 5.23 5.35" at bounding box center [508, 472] width 296 height 40
click at [243, 141] on input "Search" at bounding box center [312, 138] width 514 height 38
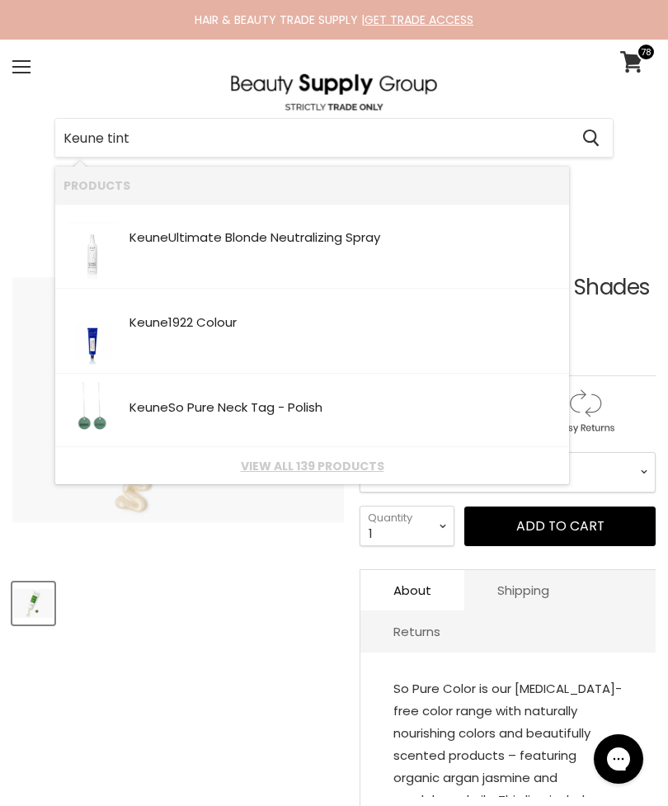
type input "Keune tinta"
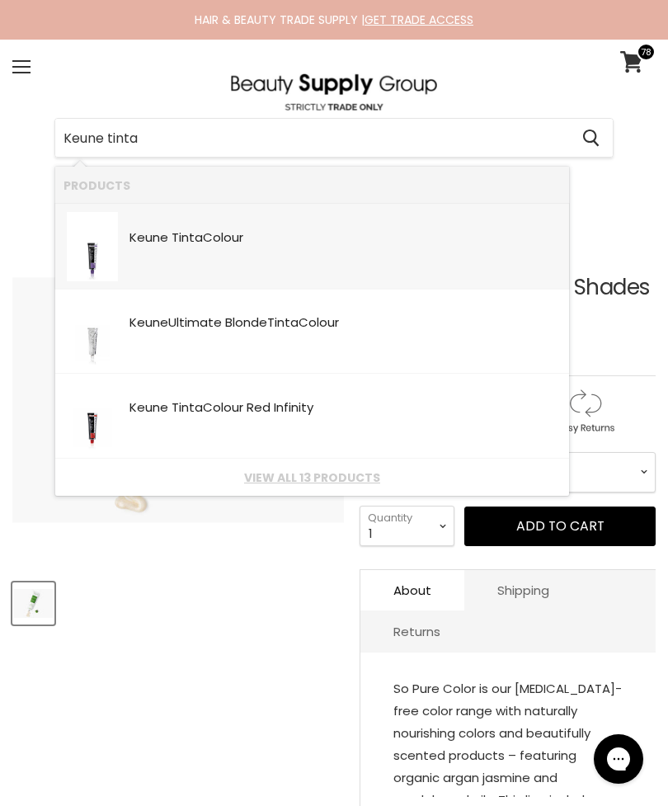
click at [496, 255] on link "Keune Tinta Colour SKU: 8717185381245 Keune" at bounding box center [312, 246] width 497 height 69
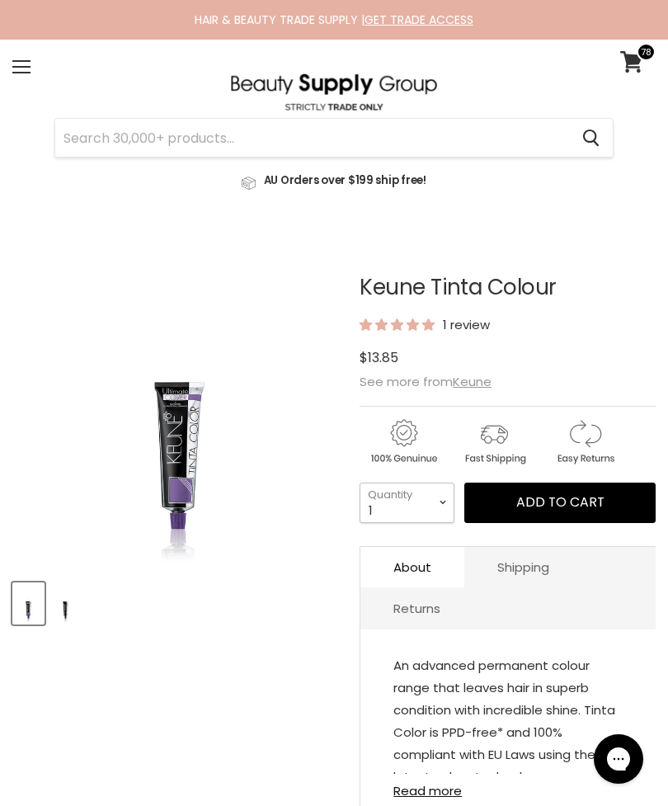
click at [431, 496] on select "1 2 3 4 5 6 7 8 9 10+" at bounding box center [407, 502] width 95 height 40
select select "4"
type input "4"
click at [418, 504] on select "1 2 3 4 5 6 7 8 9 10+" at bounding box center [407, 502] width 95 height 40
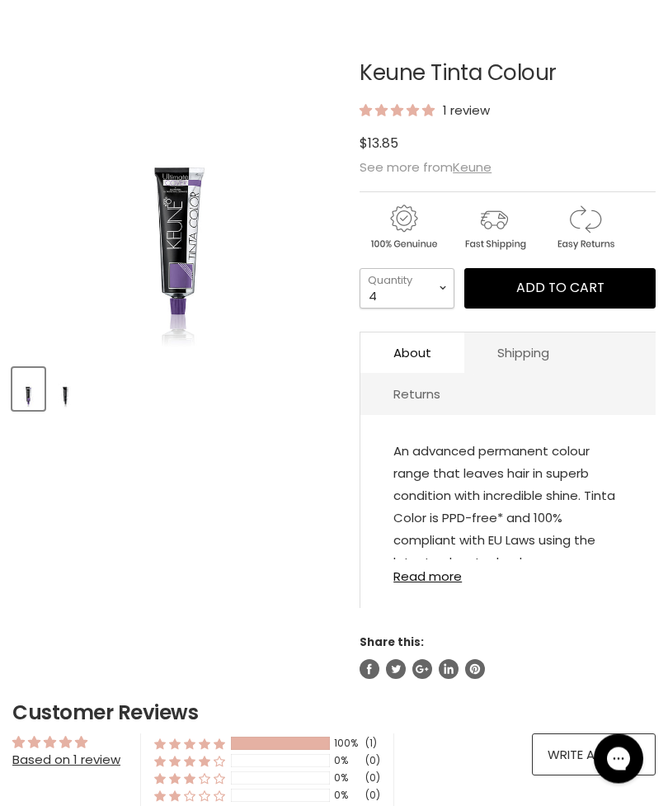
scroll to position [211, 0]
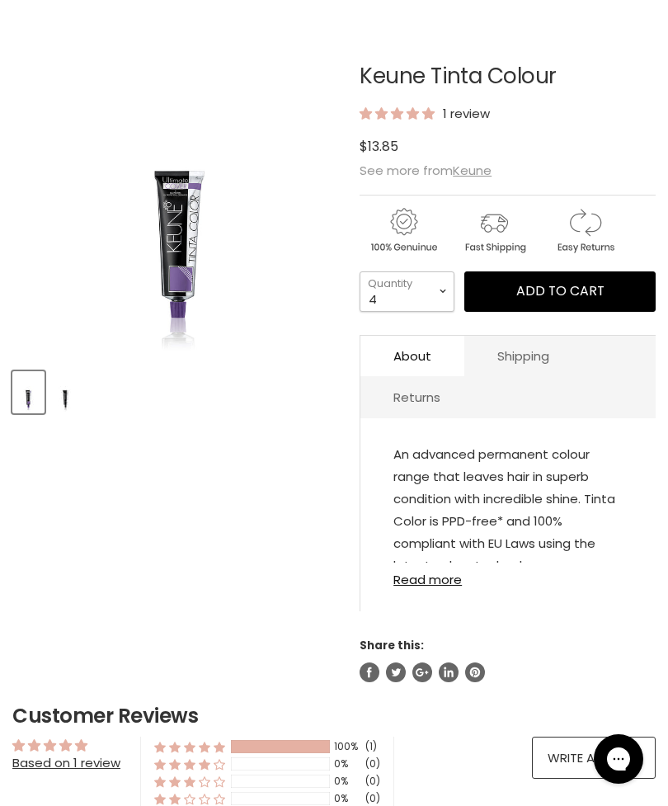
click at [429, 299] on select "1 2 3 4 5 6 7 8 9 10+" at bounding box center [407, 291] width 95 height 40
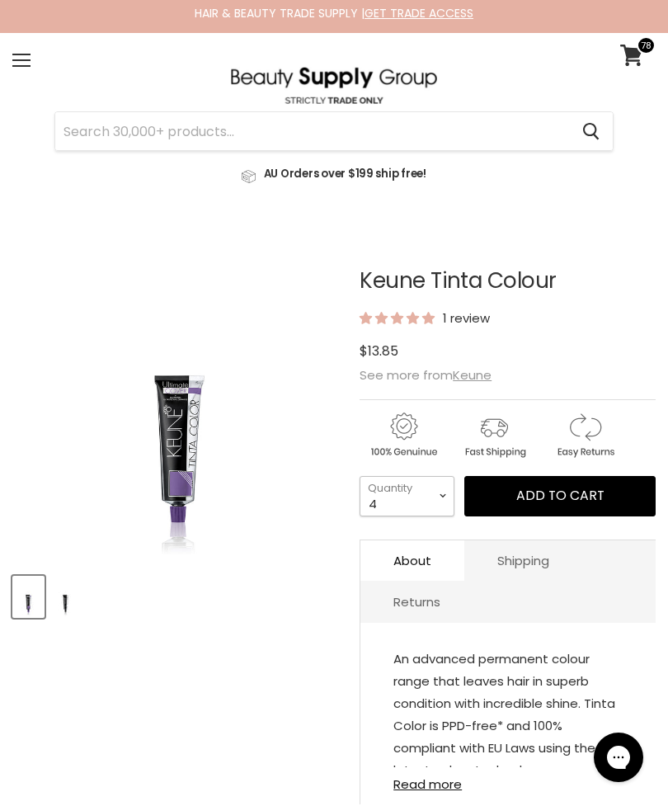
scroll to position [0, 0]
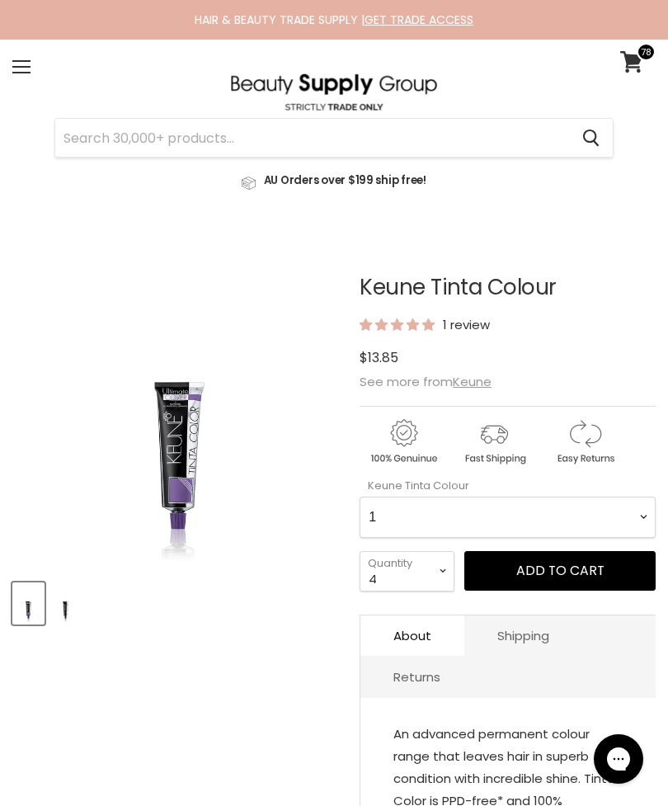
click at [523, 504] on Colour-0-0 "1 1.1 3 3.00 Ultimate Cover 3.76 4 4.00 Ultimate Cover 4.15 4.19 4.7 4.23 4.03 …" at bounding box center [508, 516] width 296 height 41
click at [633, 74] on link "View cart" at bounding box center [634, 62] width 44 height 38
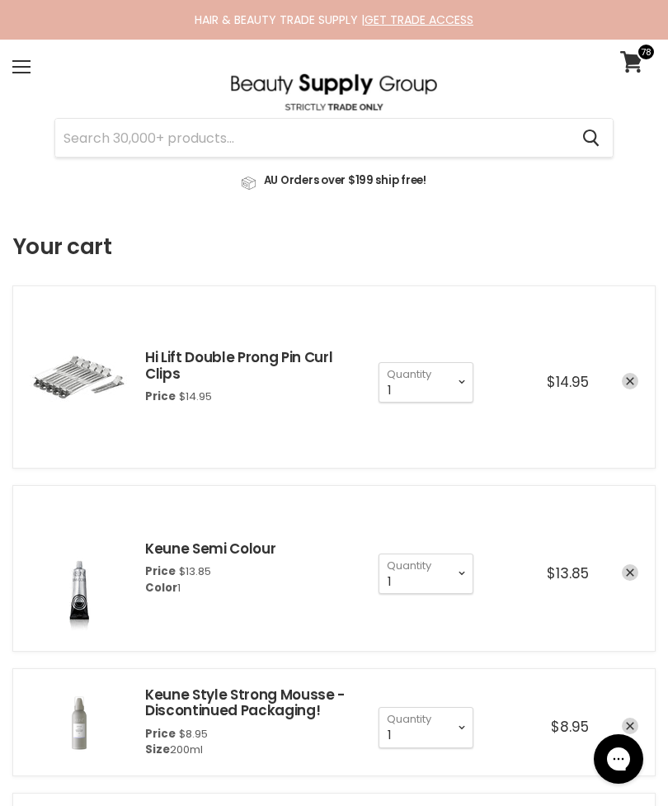
click at [510, 146] on input "Search" at bounding box center [312, 138] width 514 height 38
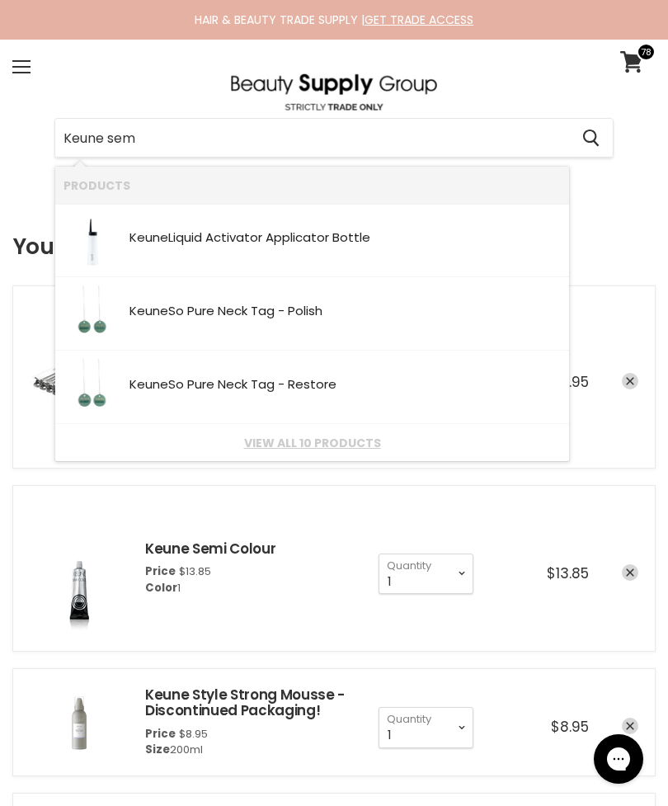
type input "Keune semi"
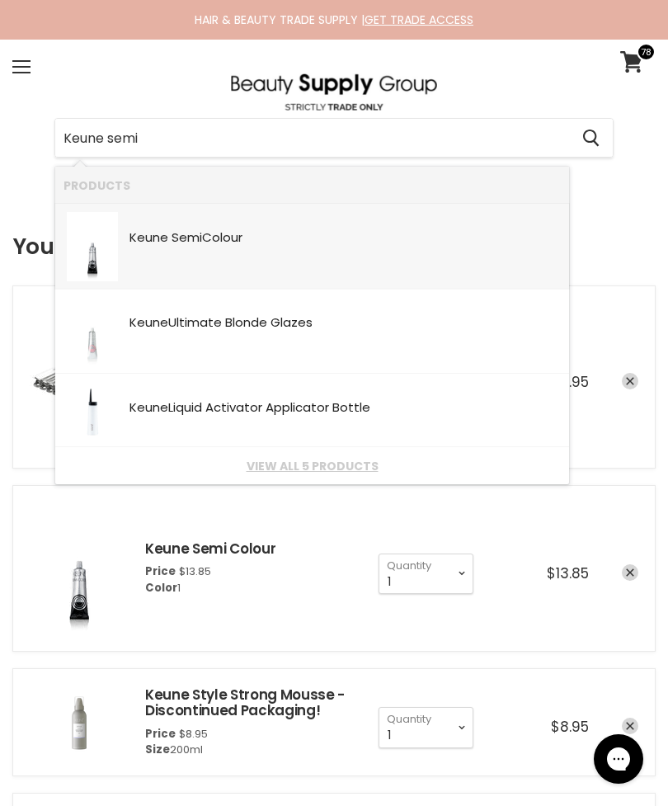
click at [517, 252] on link "Keune Semi Colour SKU: 8717185382020 Keune" at bounding box center [312, 246] width 497 height 69
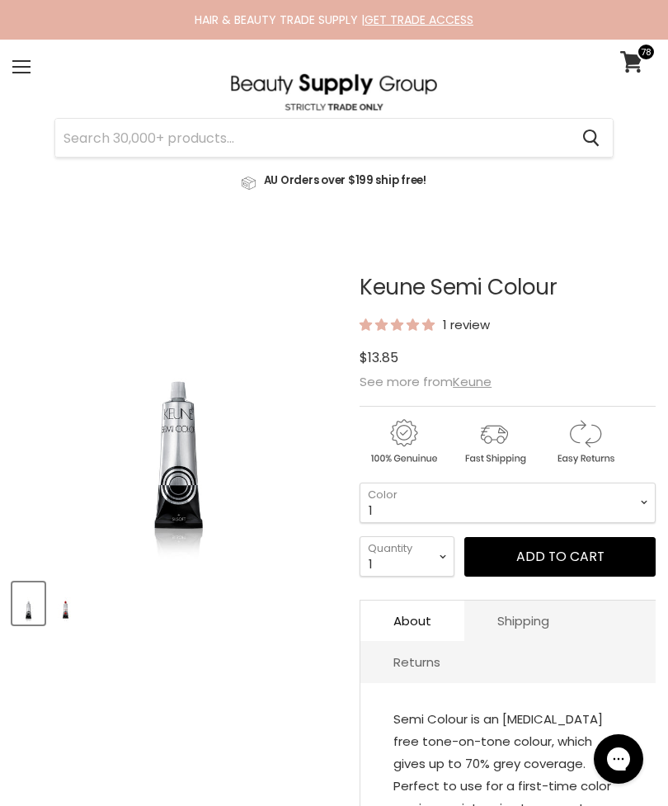
click at [496, 143] on input "Search" at bounding box center [312, 138] width 514 height 38
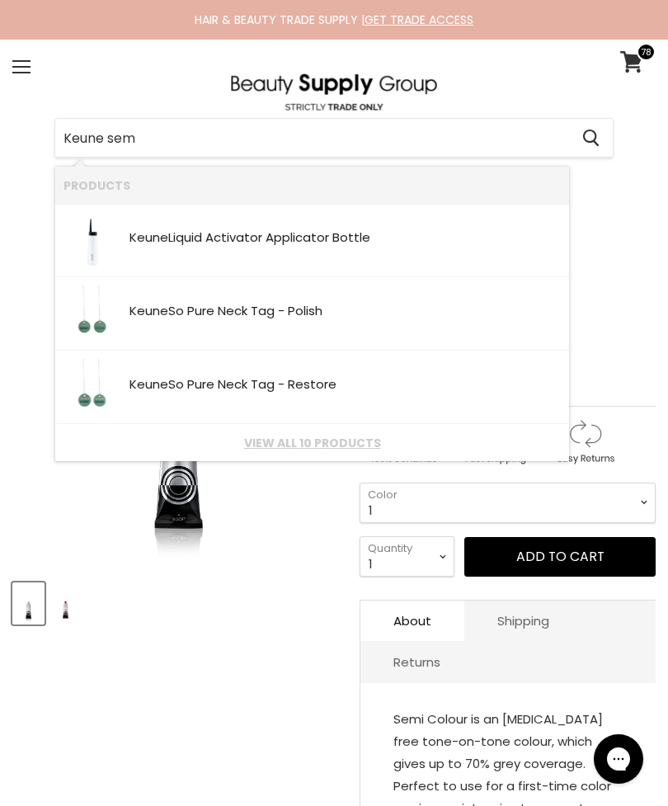
type input "Keune semi"
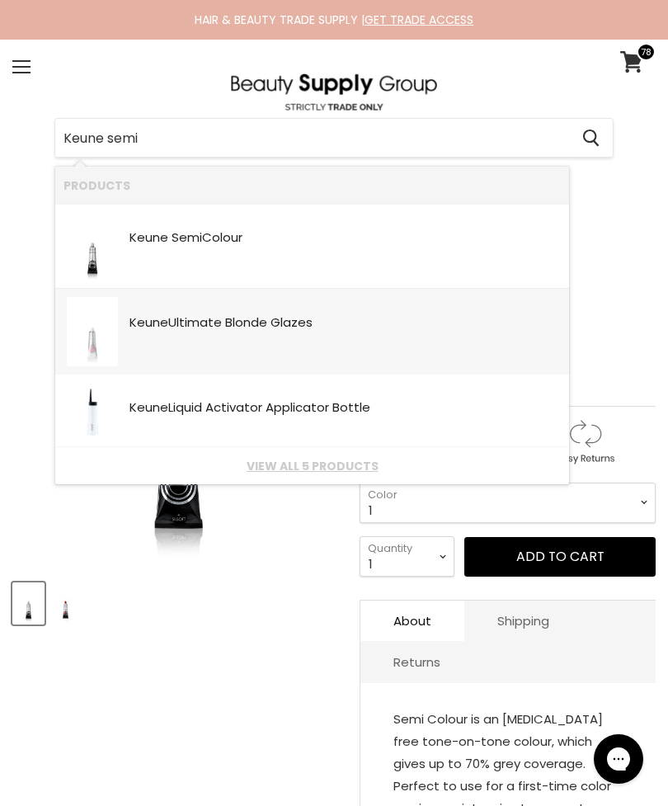
click at [375, 338] on link "Keune Ultimate Blonde Glazes SKU: 8719281058533 Keune" at bounding box center [312, 331] width 497 height 69
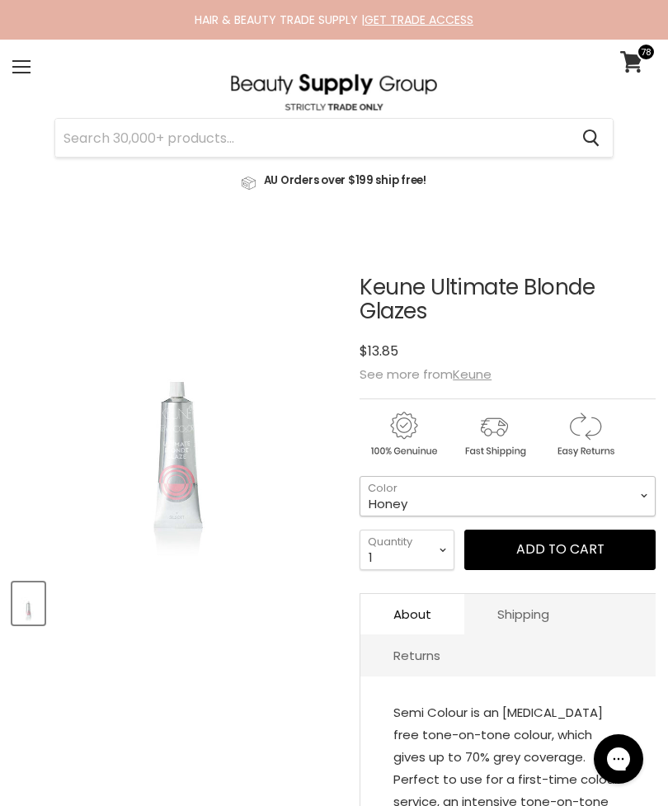
click at [598, 499] on select "Honey [GEOGRAPHIC_DATA] Champagne Soft Pink Silver Beige Silver Lilac Grey Clear" at bounding box center [508, 496] width 296 height 40
click at [501, 144] on input "Search" at bounding box center [312, 138] width 514 height 38
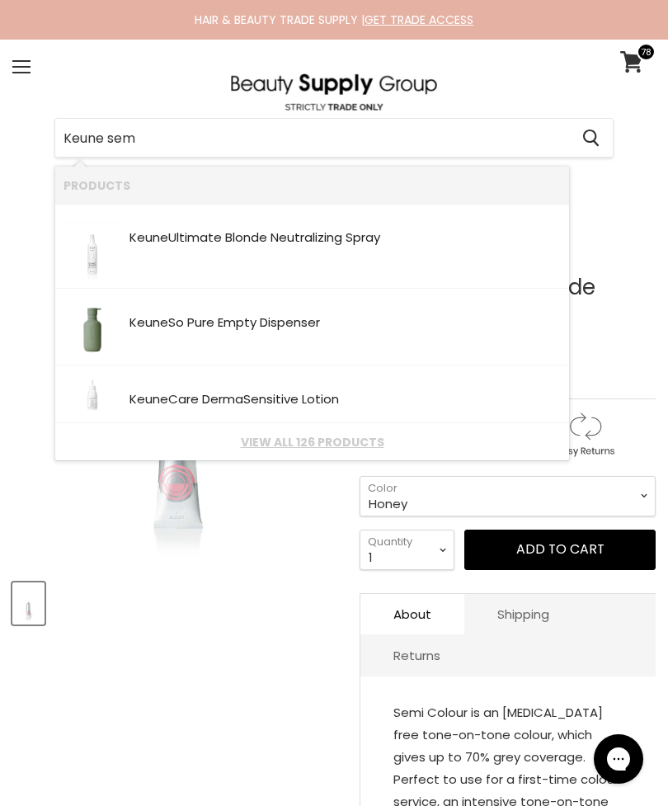
type input "Keune semi"
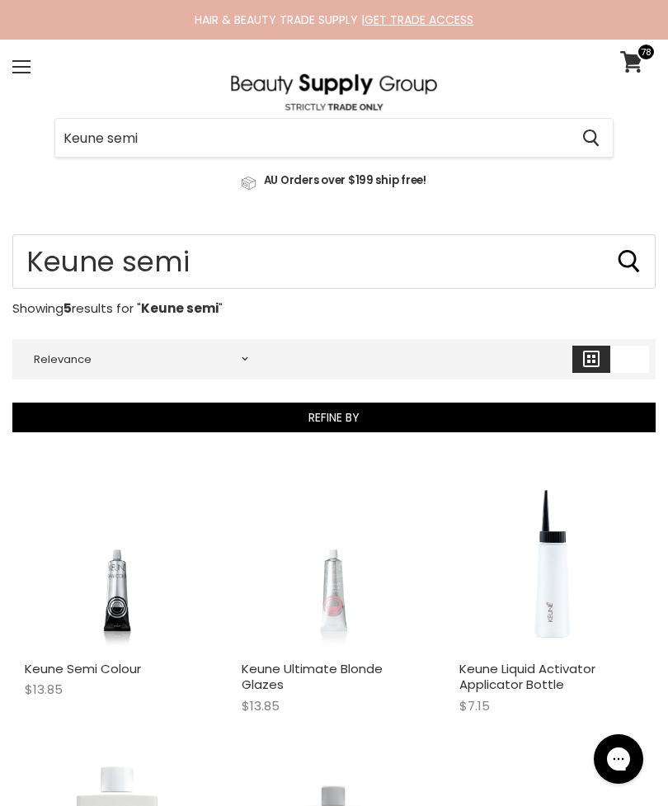
click at [101, 557] on img "Main content" at bounding box center [117, 560] width 138 height 184
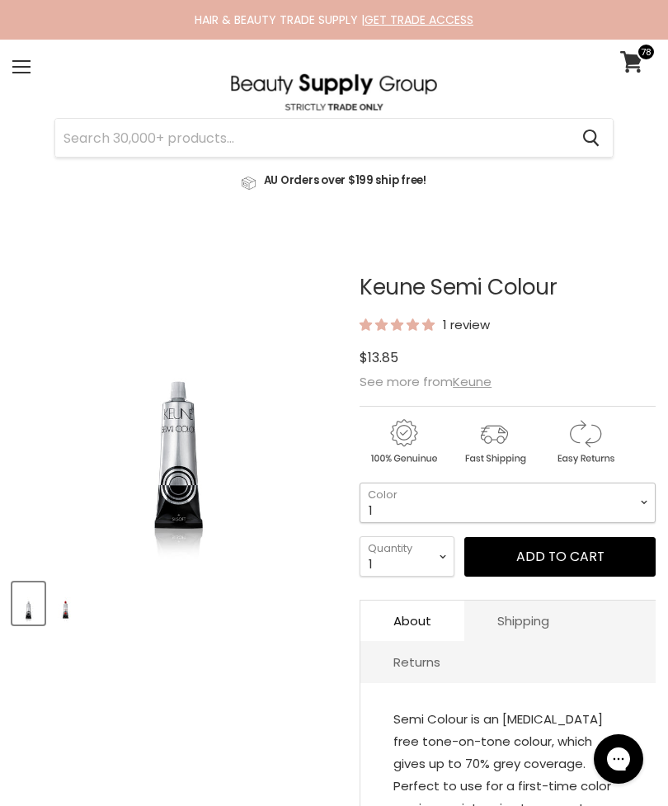
click at [606, 515] on select "1 3 3.1 4 4.7 4.37 4.53 4.6 4.76ri 5 5.11 5.23 5.35 5.4 5.81" at bounding box center [508, 502] width 296 height 40
